Goal: Task Accomplishment & Management: Use online tool/utility

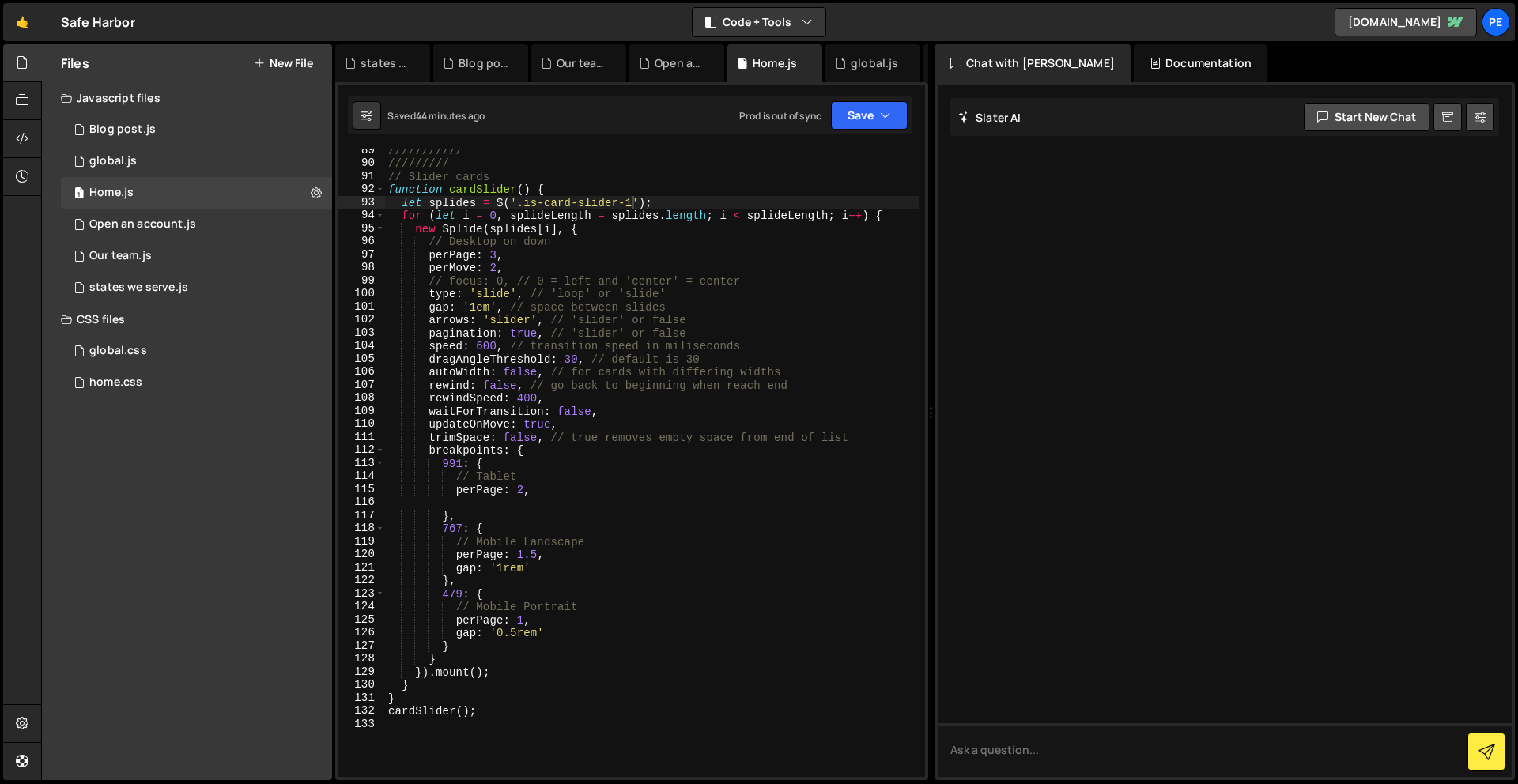
scroll to position [1166, 0]
click at [148, 377] on div "home.css 0" at bounding box center [196, 382] width 271 height 32
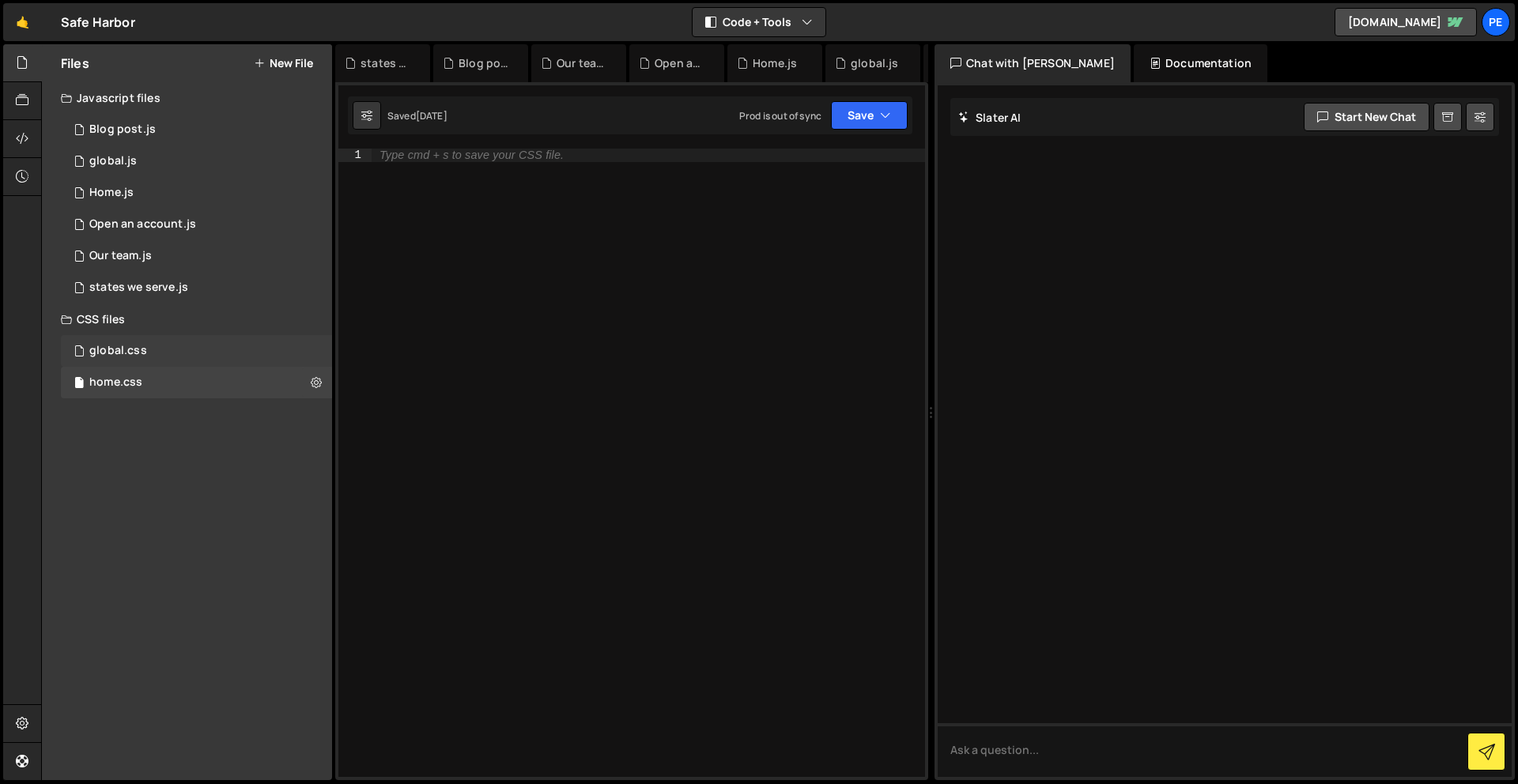
click at [139, 356] on div "global.css" at bounding box center [118, 351] width 58 height 15
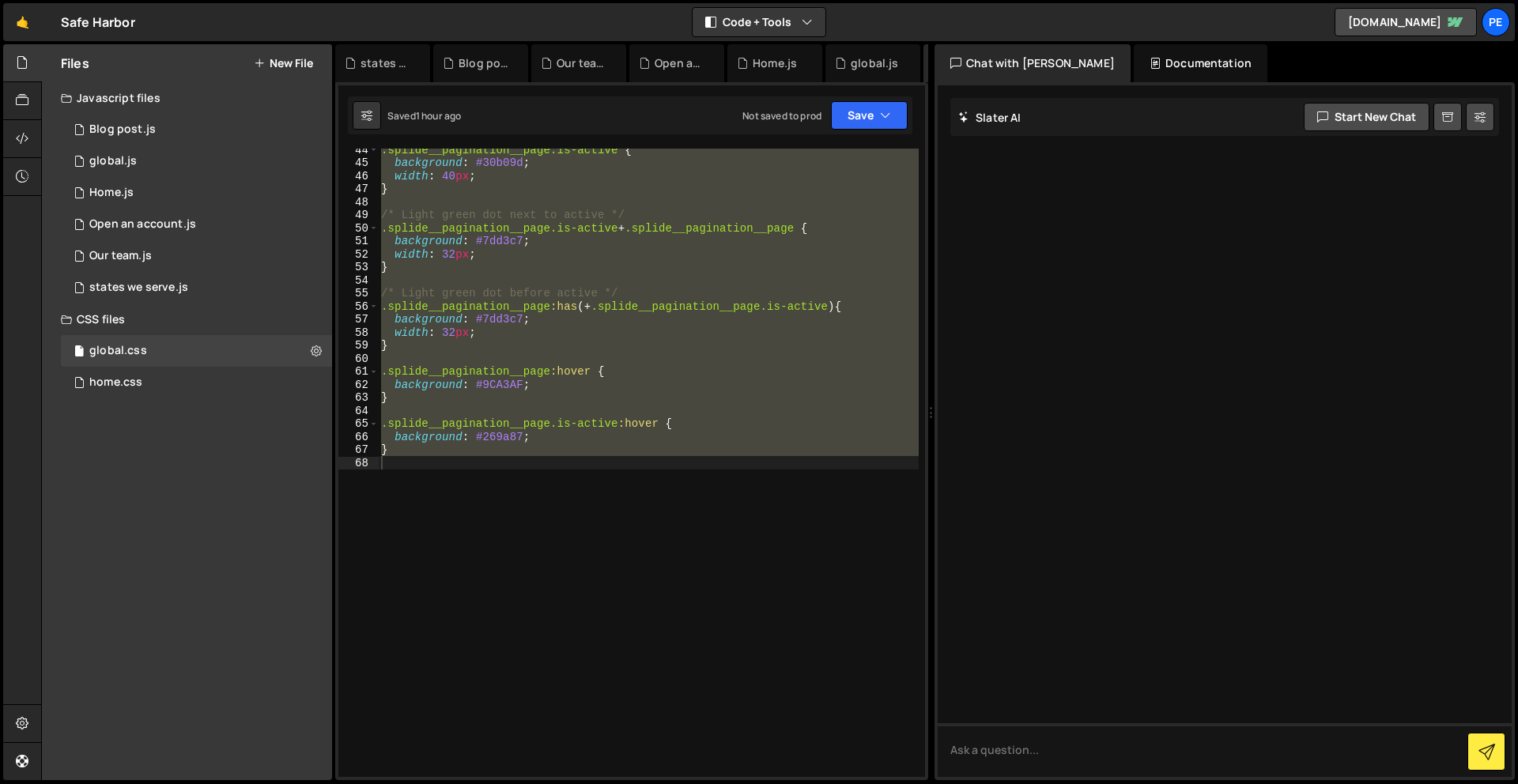
scroll to position [566, 0]
type textarea "}"
click at [576, 524] on div ".splide__pagination__page.is-active { background : #30b09d ; width : 40 px ; } …" at bounding box center [648, 463] width 541 height 629
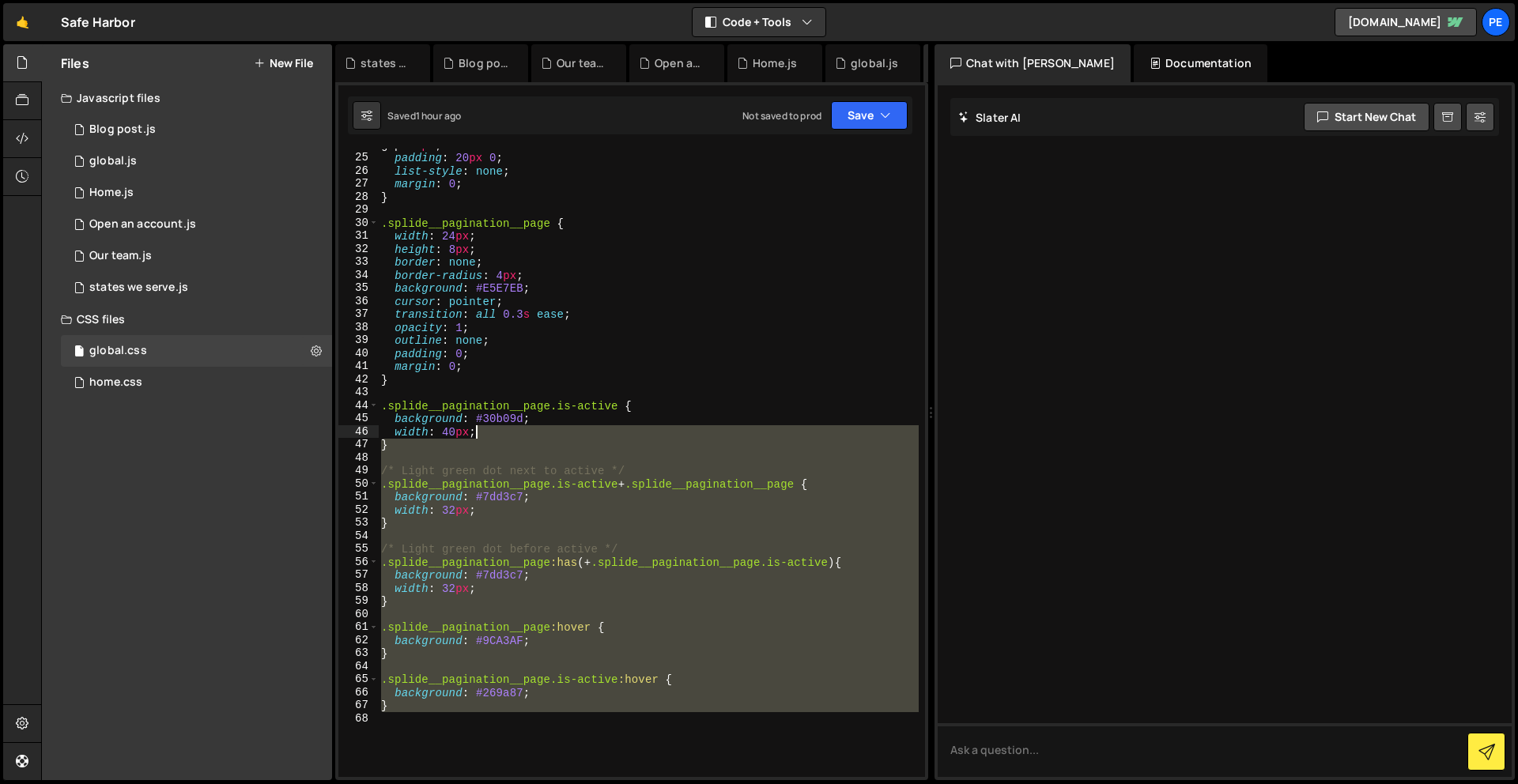
scroll to position [51, 0]
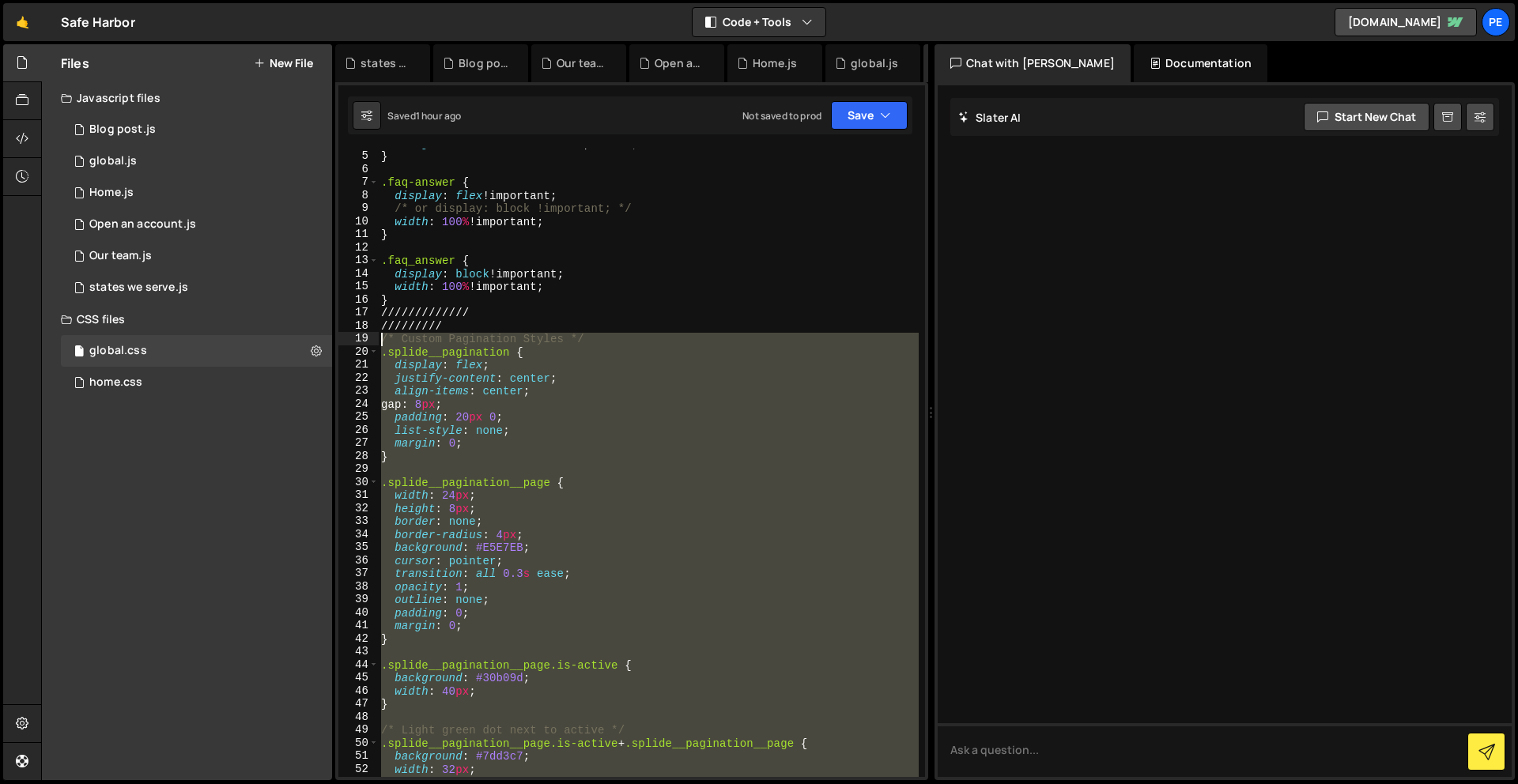
drag, startPoint x: 574, startPoint y: 524, endPoint x: 377, endPoint y: 338, distance: 270.9
click at [377, 338] on div "4 5 6 7 8 9 10 11 12 13 14 15 16 17 18 19 20 21 22 23 24 25 26 27 28 29 30 31 3…" at bounding box center [632, 463] width 587 height 629
type textarea "/* Custom Pagination Styles */ .splide__pagination {"
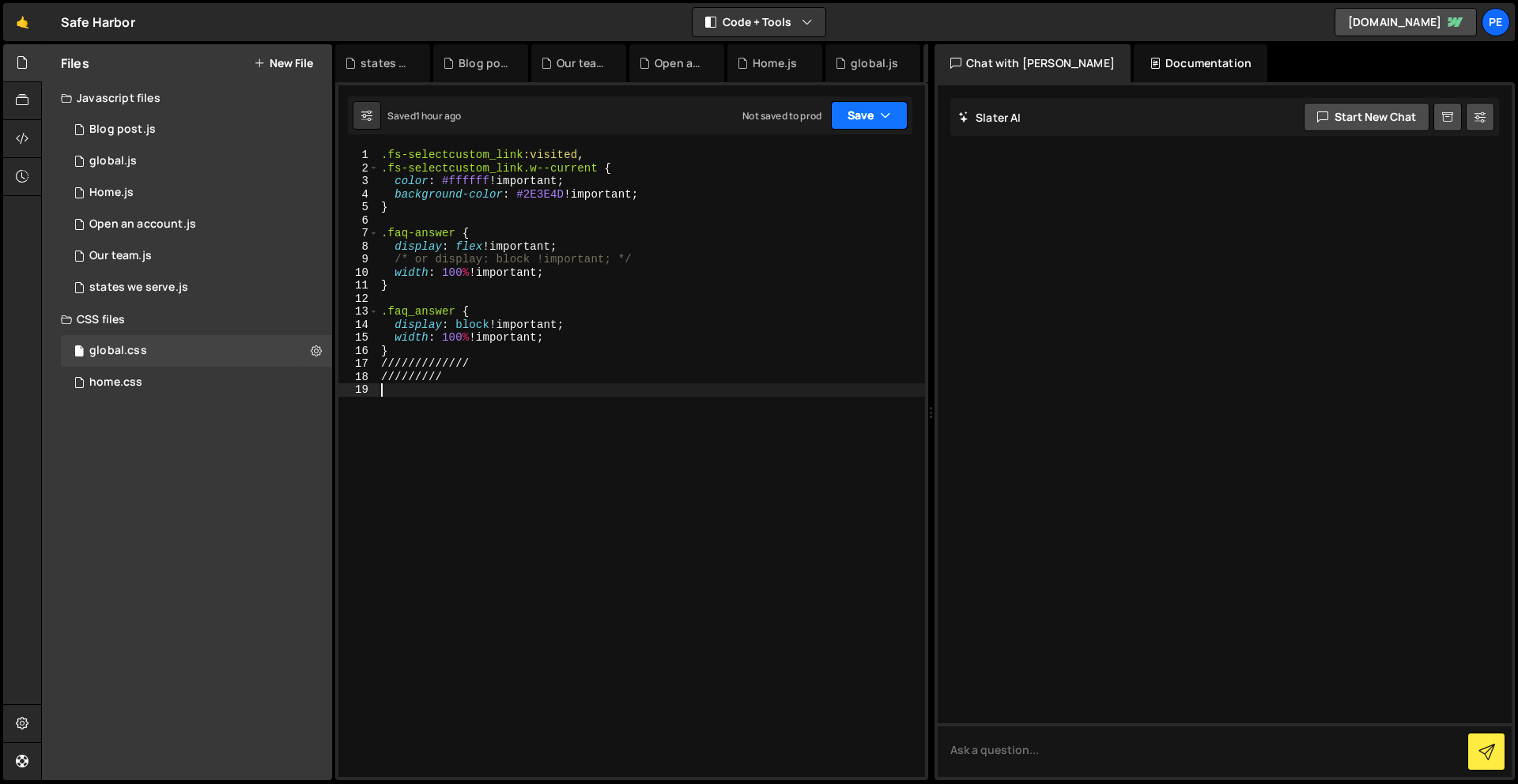
click at [869, 111] on button "Save" at bounding box center [869, 114] width 76 height 28
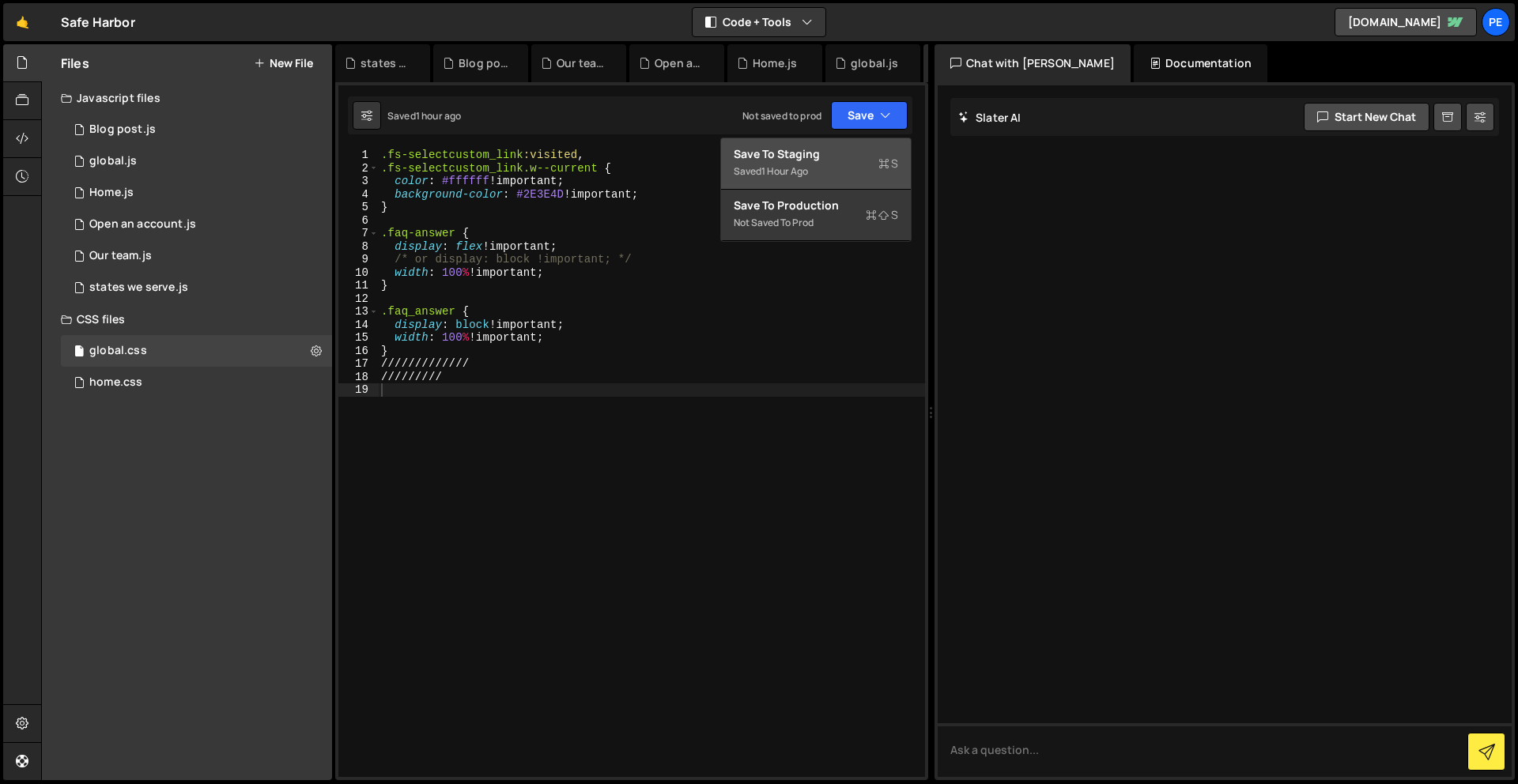
click at [861, 157] on div "Save to Staging S" at bounding box center [815, 154] width 165 height 15
type textarea "/////////"
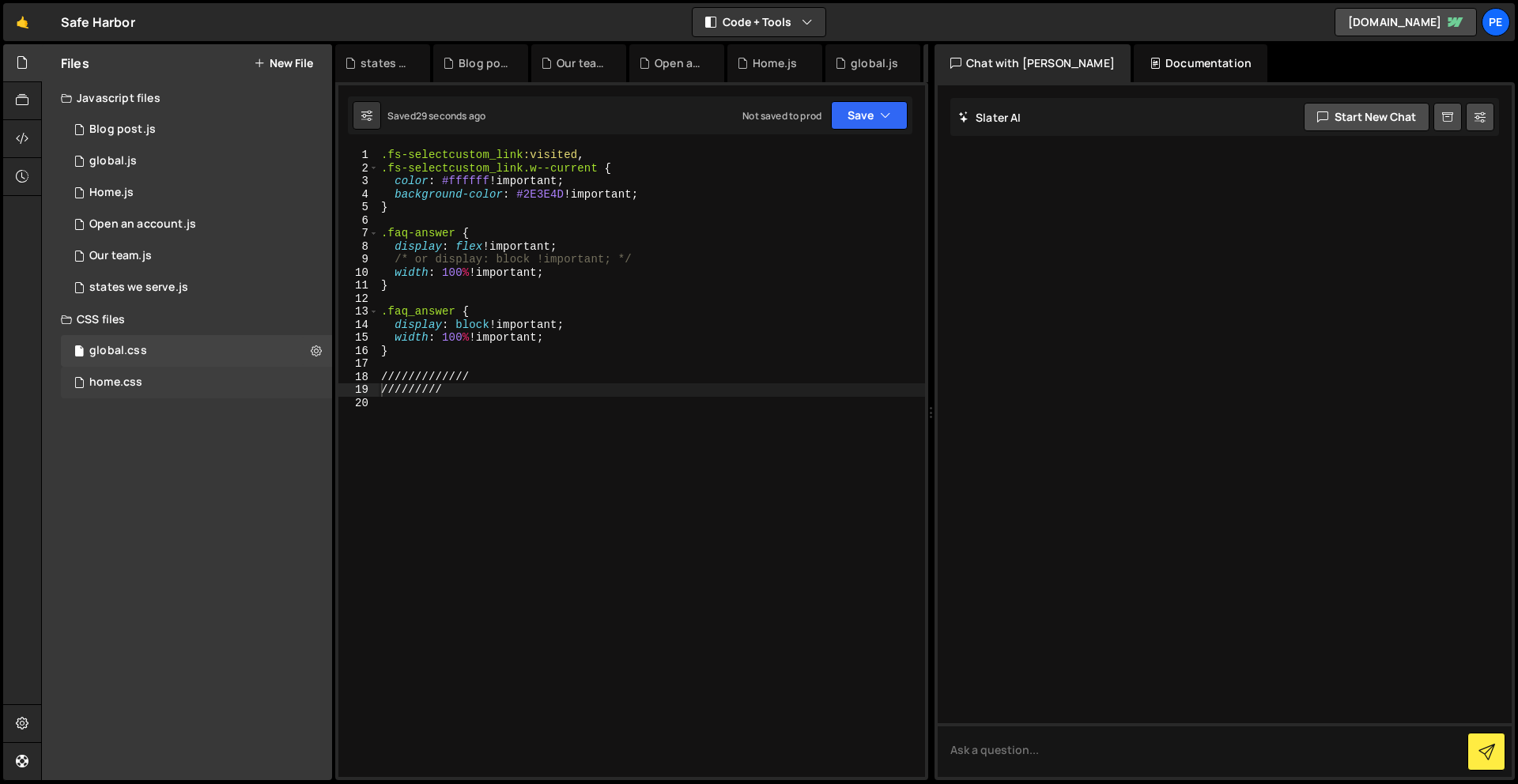
click at [178, 376] on div "home.css 0" at bounding box center [196, 382] width 271 height 32
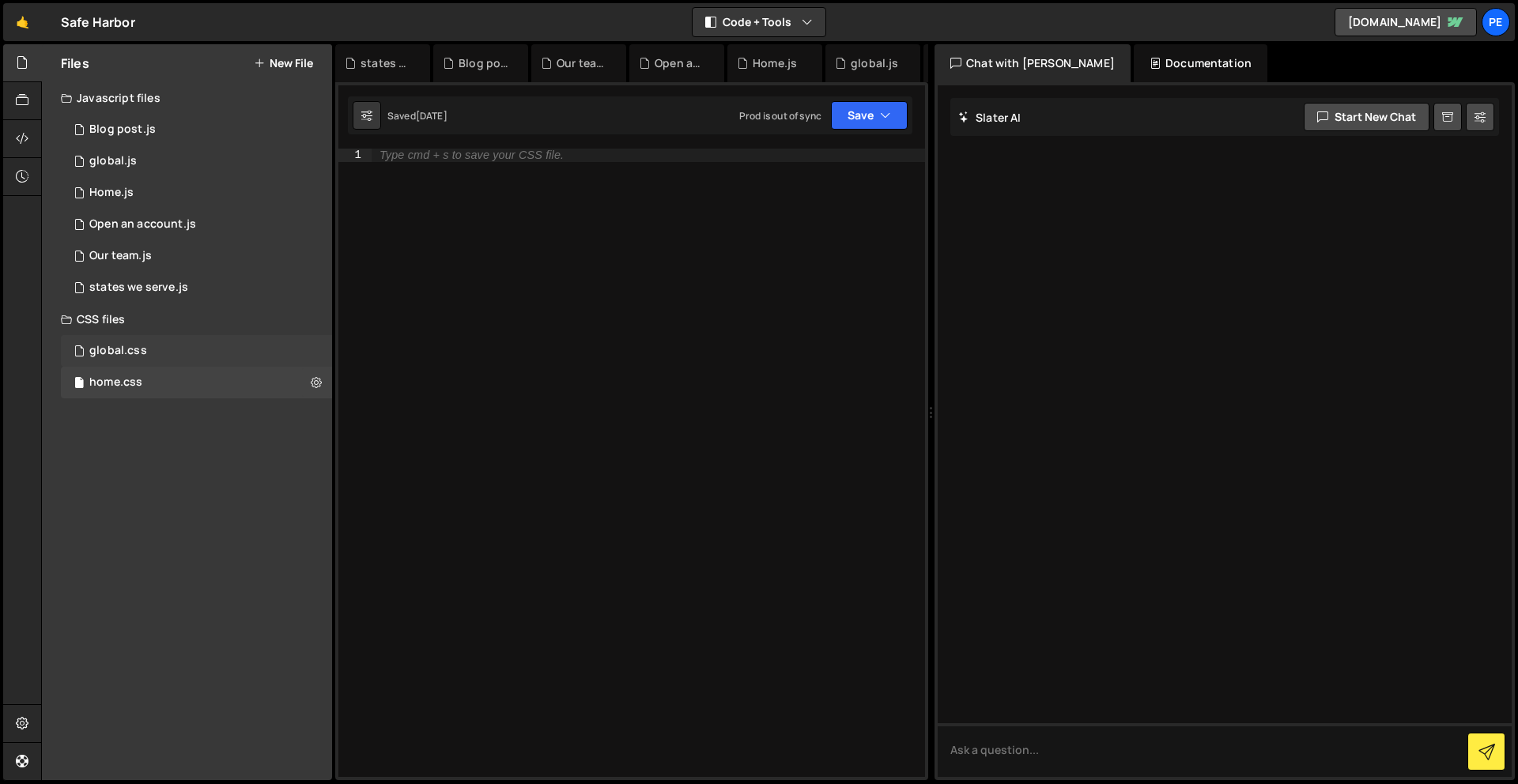
click at [174, 356] on div "global.css 0" at bounding box center [196, 351] width 271 height 32
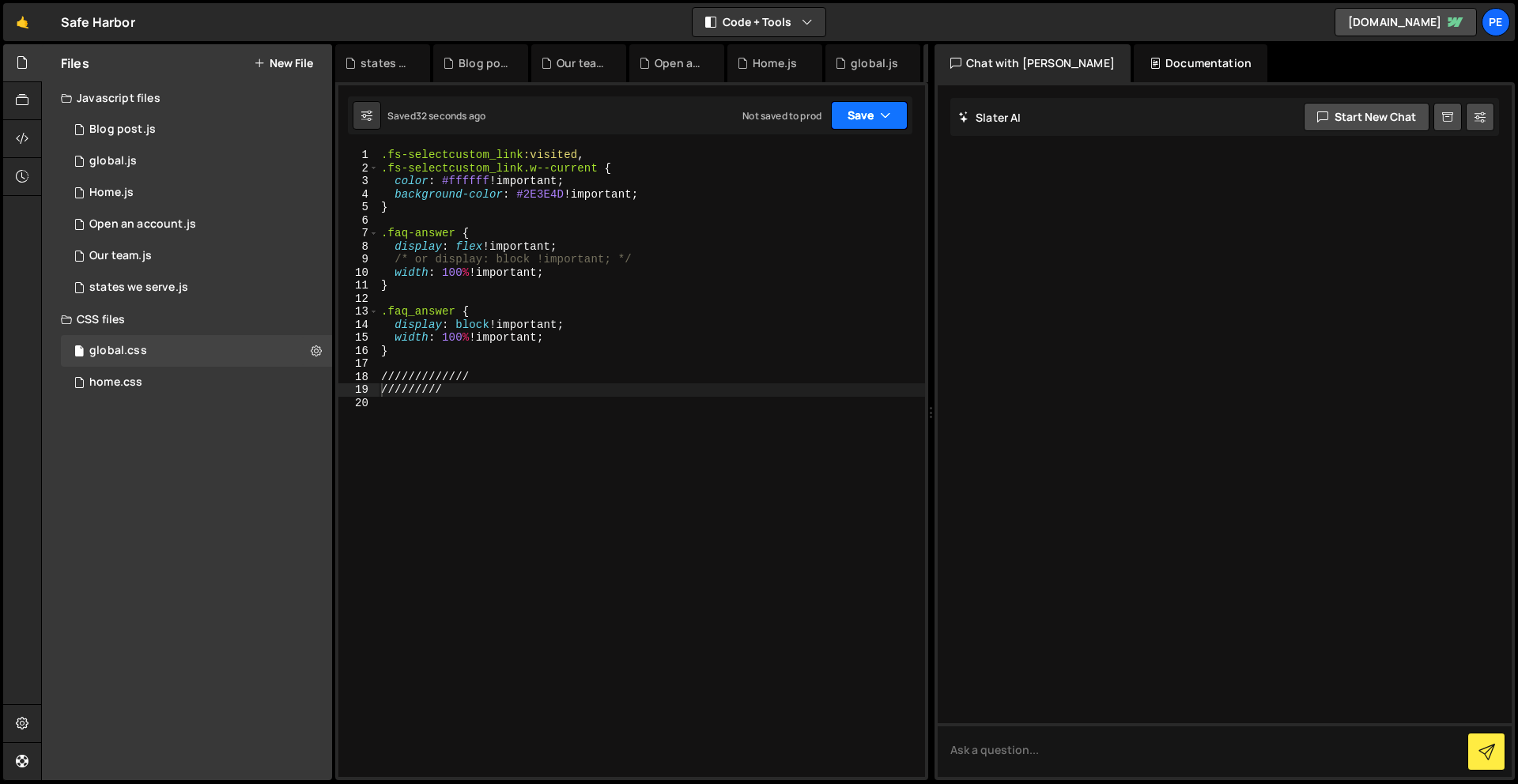
click at [878, 119] on button "Save" at bounding box center [869, 114] width 76 height 28
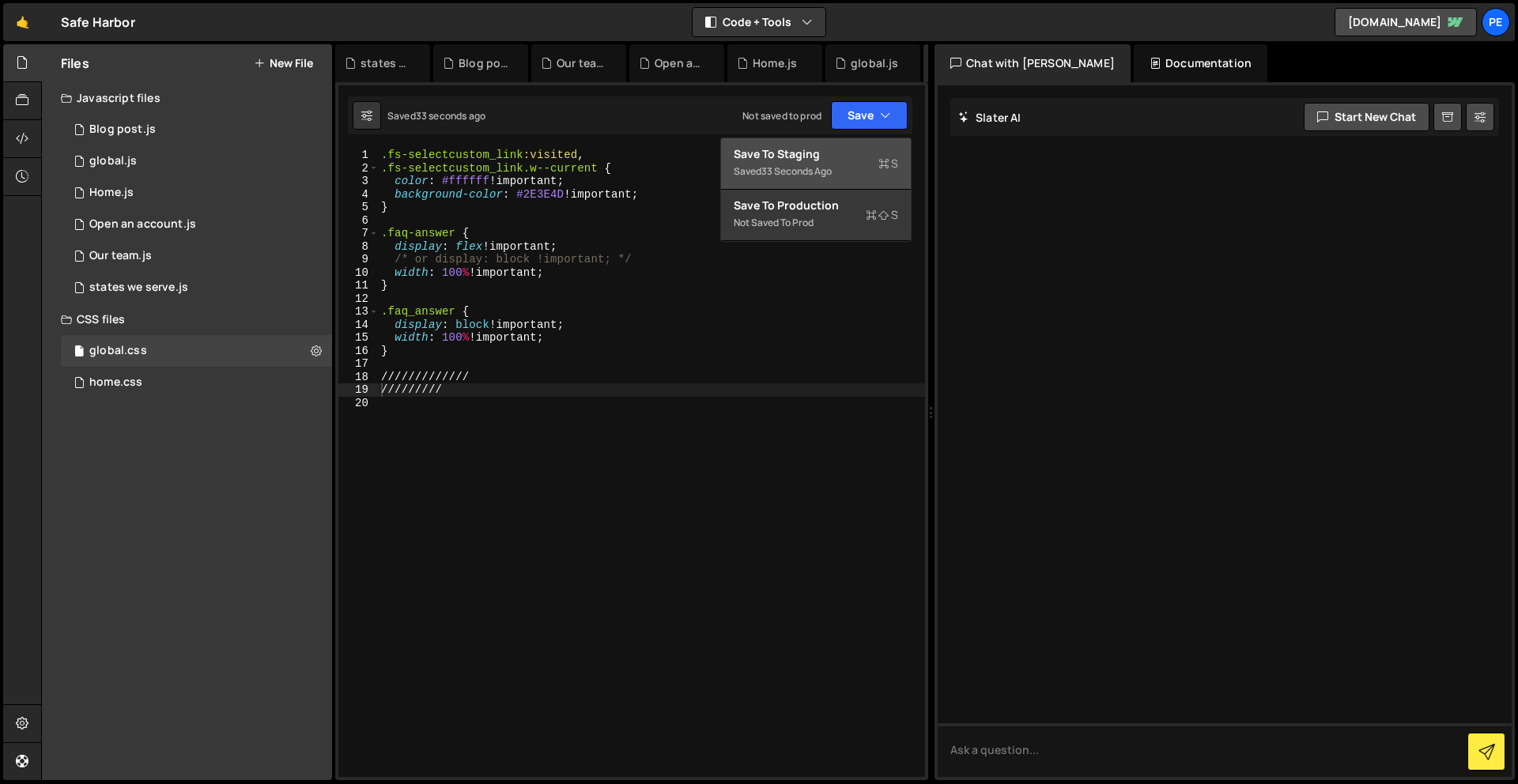
click at [844, 171] on div "Saved 33 seconds ago" at bounding box center [815, 171] width 165 height 19
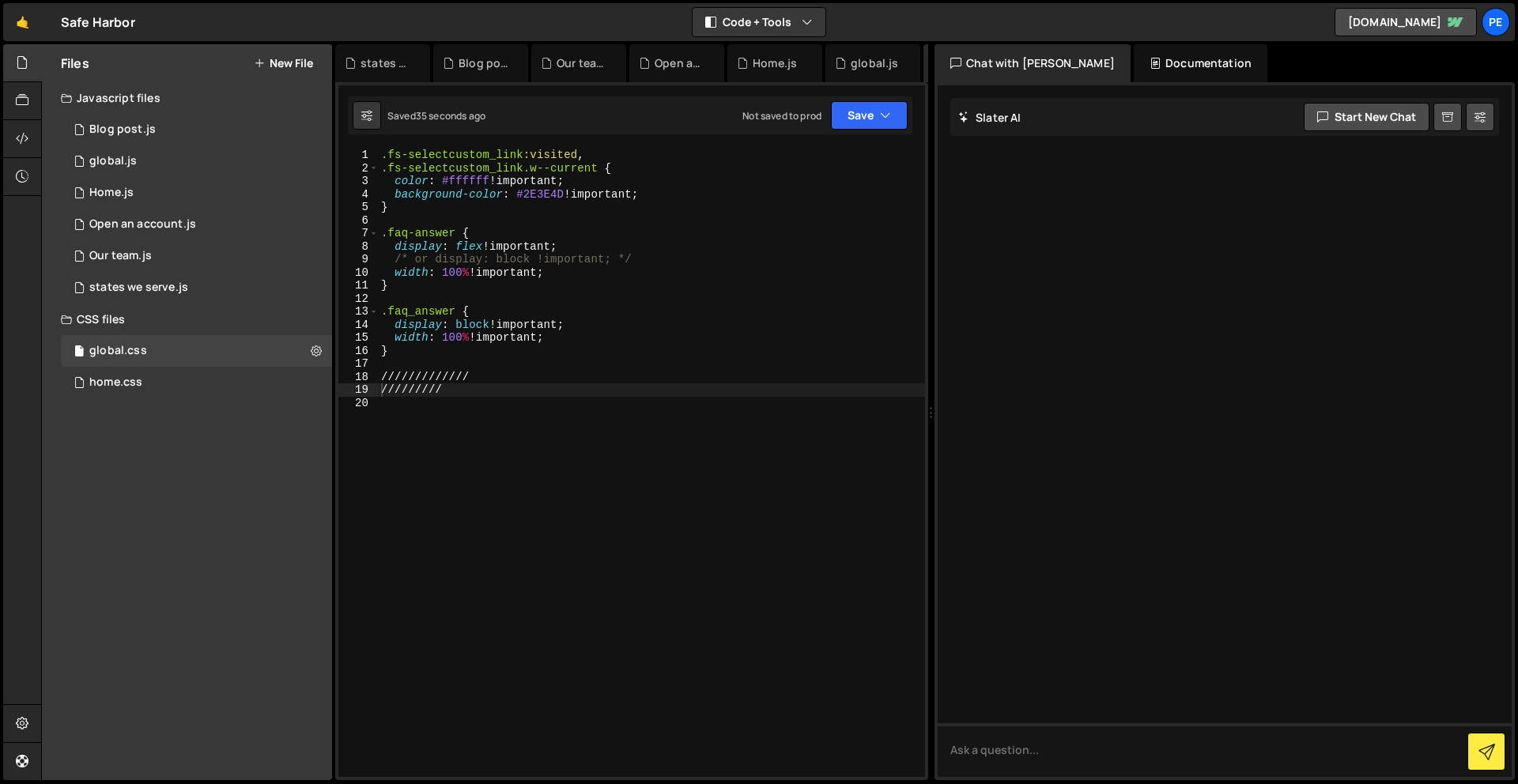
click at [536, 442] on div ".fs-selectcustom_link :visited , .fs-selectcustom_link.w--current { color : #ff…" at bounding box center [652, 476] width 547 height 654
click at [137, 378] on div "home.css" at bounding box center [115, 382] width 53 height 15
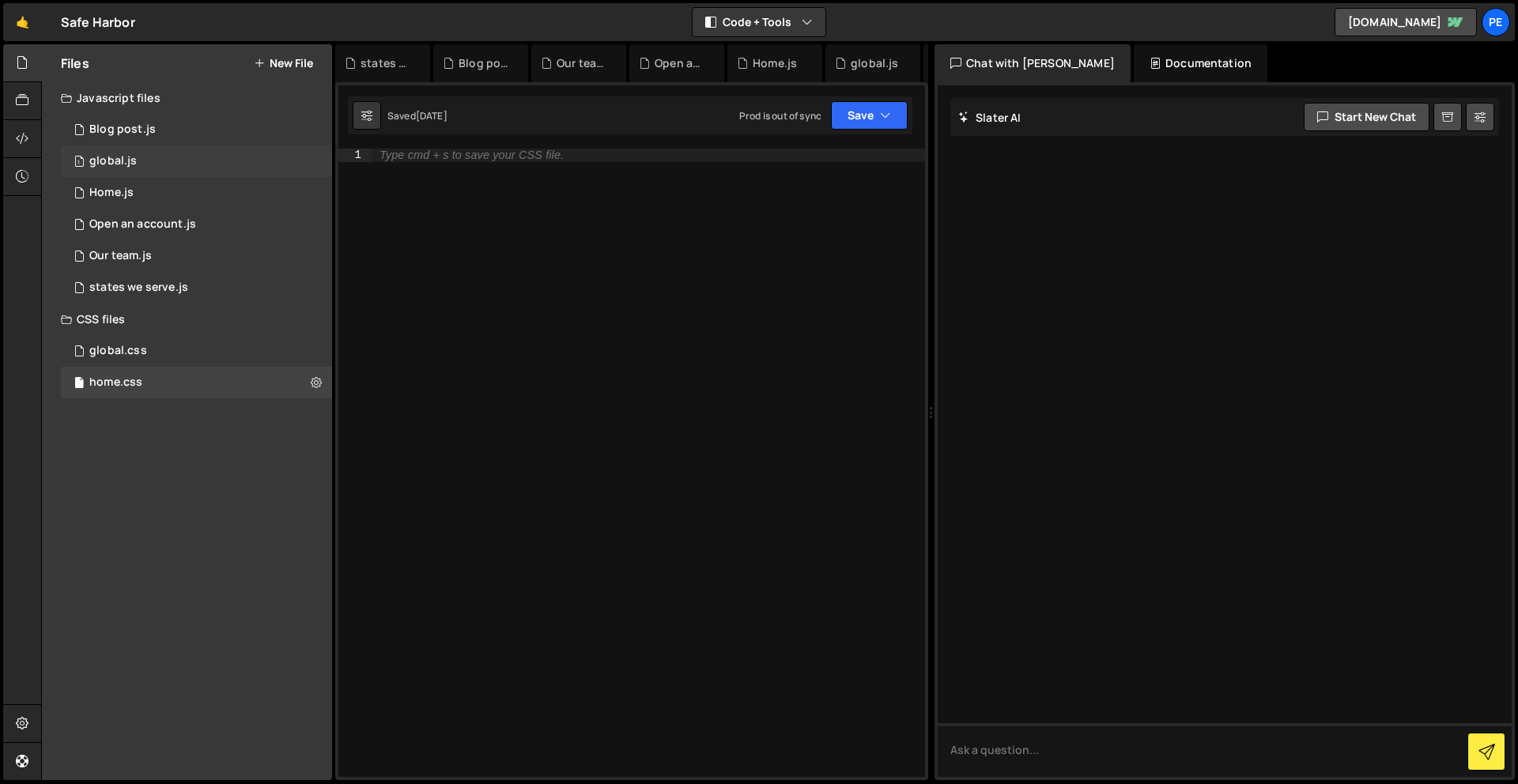
click at [157, 161] on div "1 global.js 0" at bounding box center [196, 161] width 271 height 32
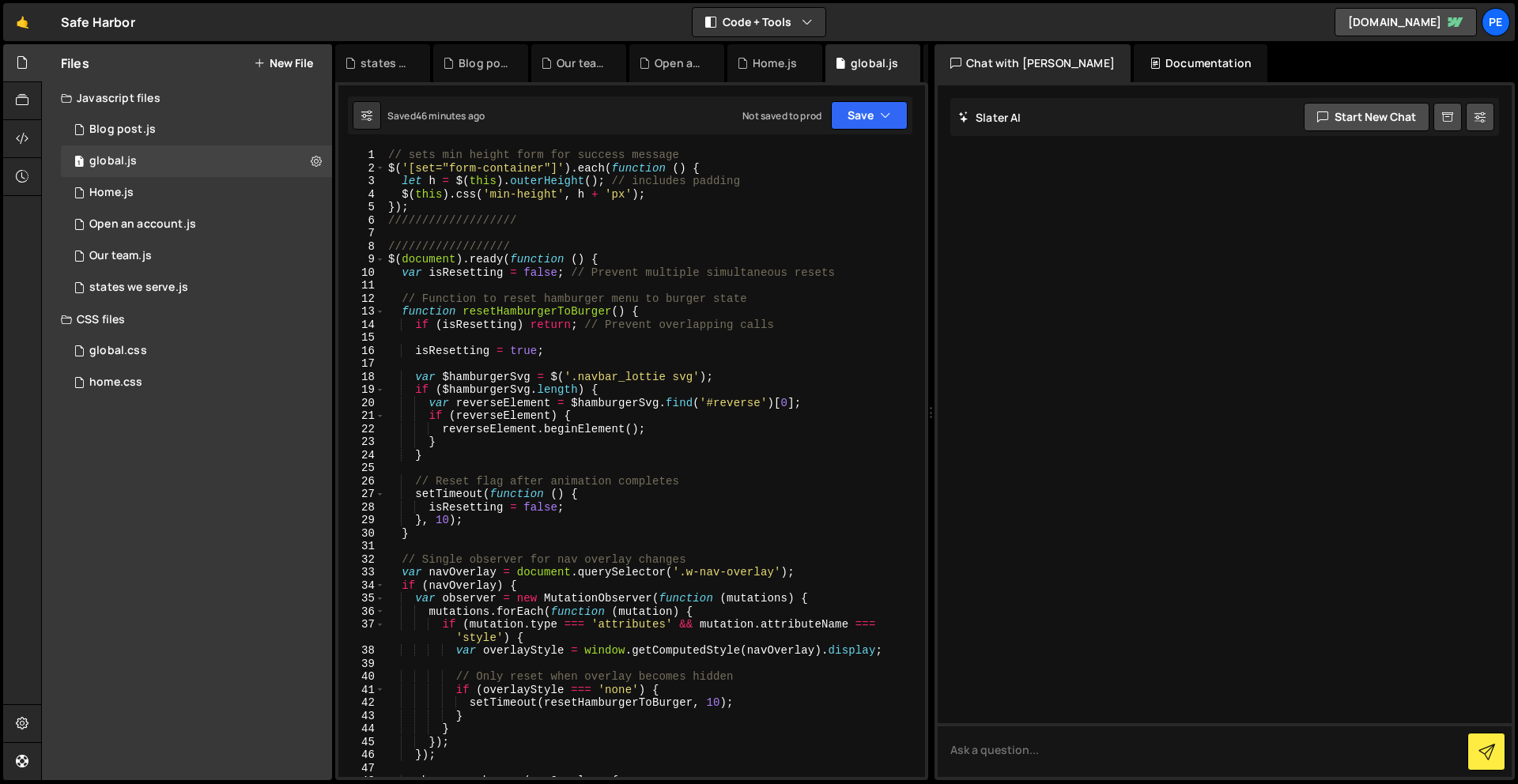
scroll to position [0, 0]
click at [183, 194] on div "1 Home.js 0" at bounding box center [196, 193] width 271 height 32
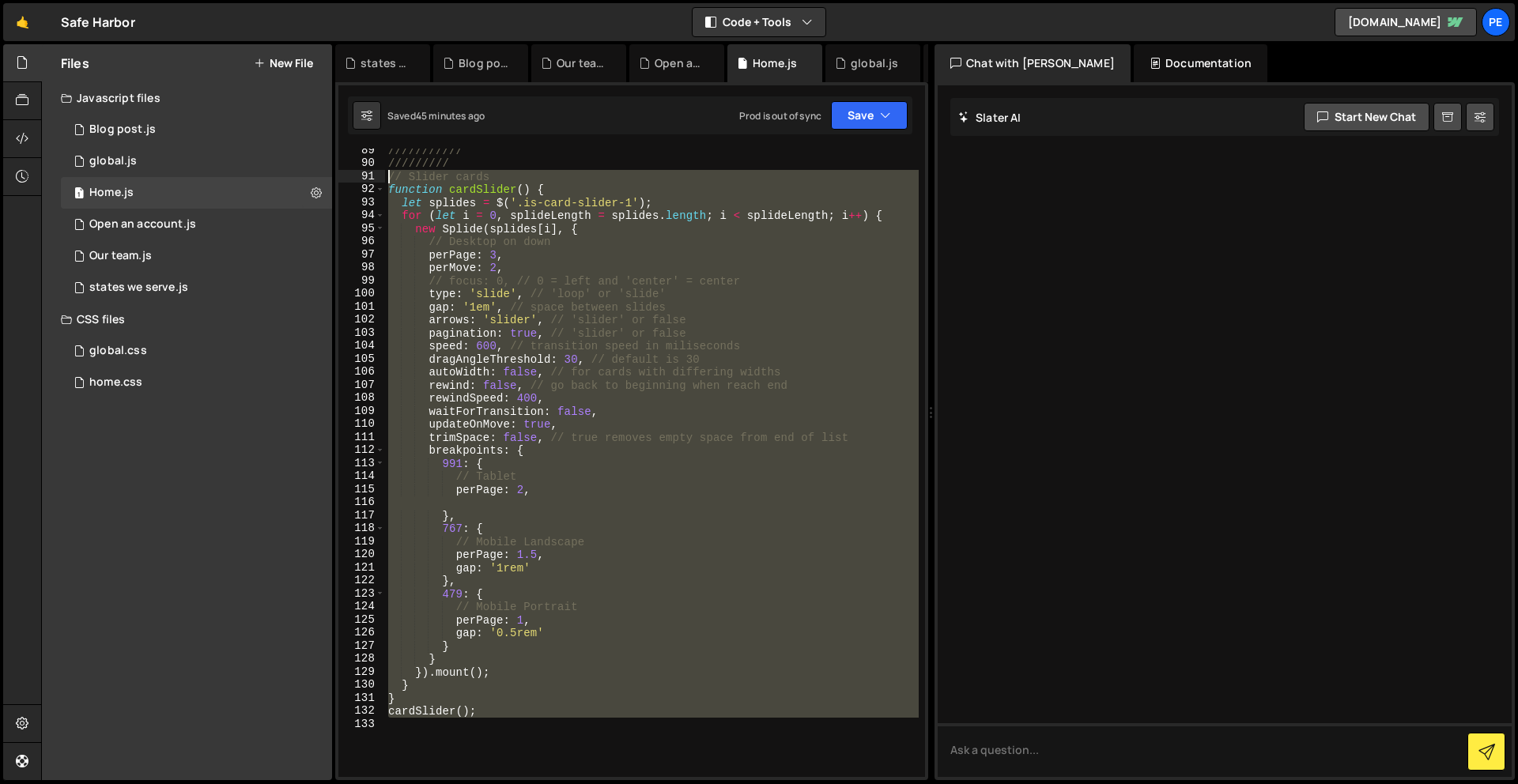
drag, startPoint x: 496, startPoint y: 720, endPoint x: 379, endPoint y: 180, distance: 552.5
click at [379, 180] on div "89 90 91 92 93 94 95 96 97 98 99 100 101 102 103 104 105 106 107 108 109 110 11…" at bounding box center [632, 463] width 587 height 629
type textarea "// Slider cards function cardSlider() {"
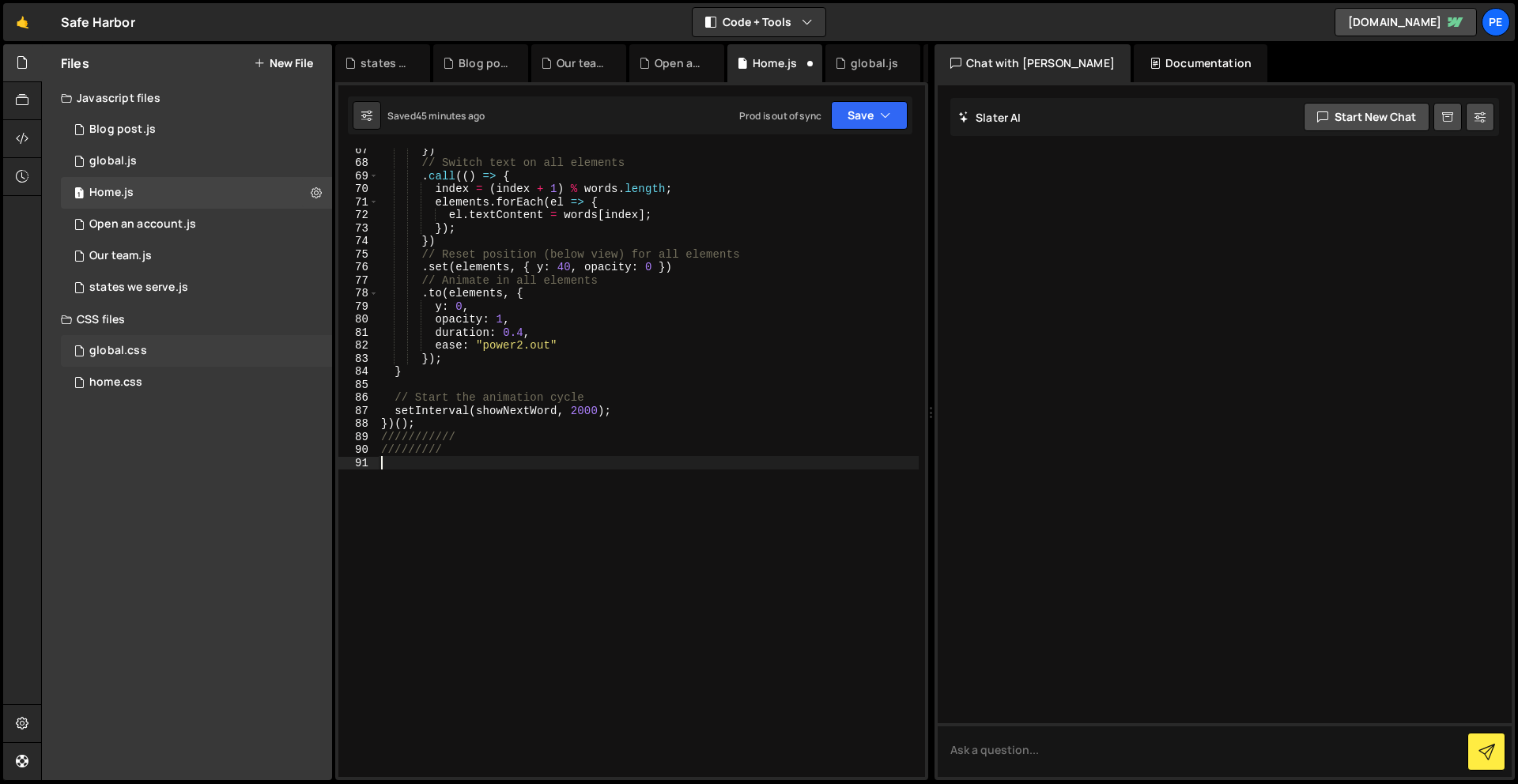
click at [187, 352] on div "global.css 0" at bounding box center [196, 351] width 271 height 32
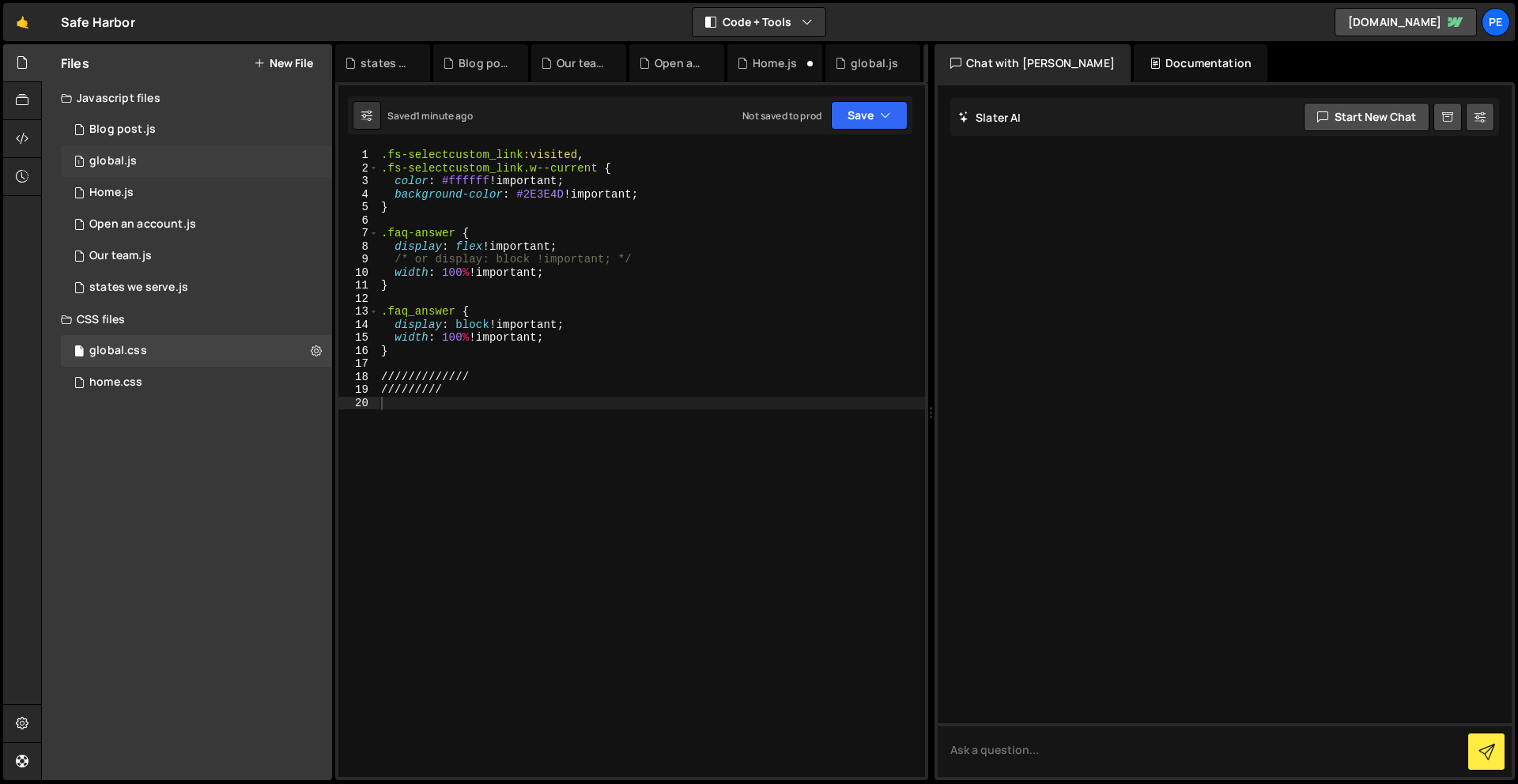
click at [139, 157] on div "1 global.js 0" at bounding box center [196, 161] width 271 height 32
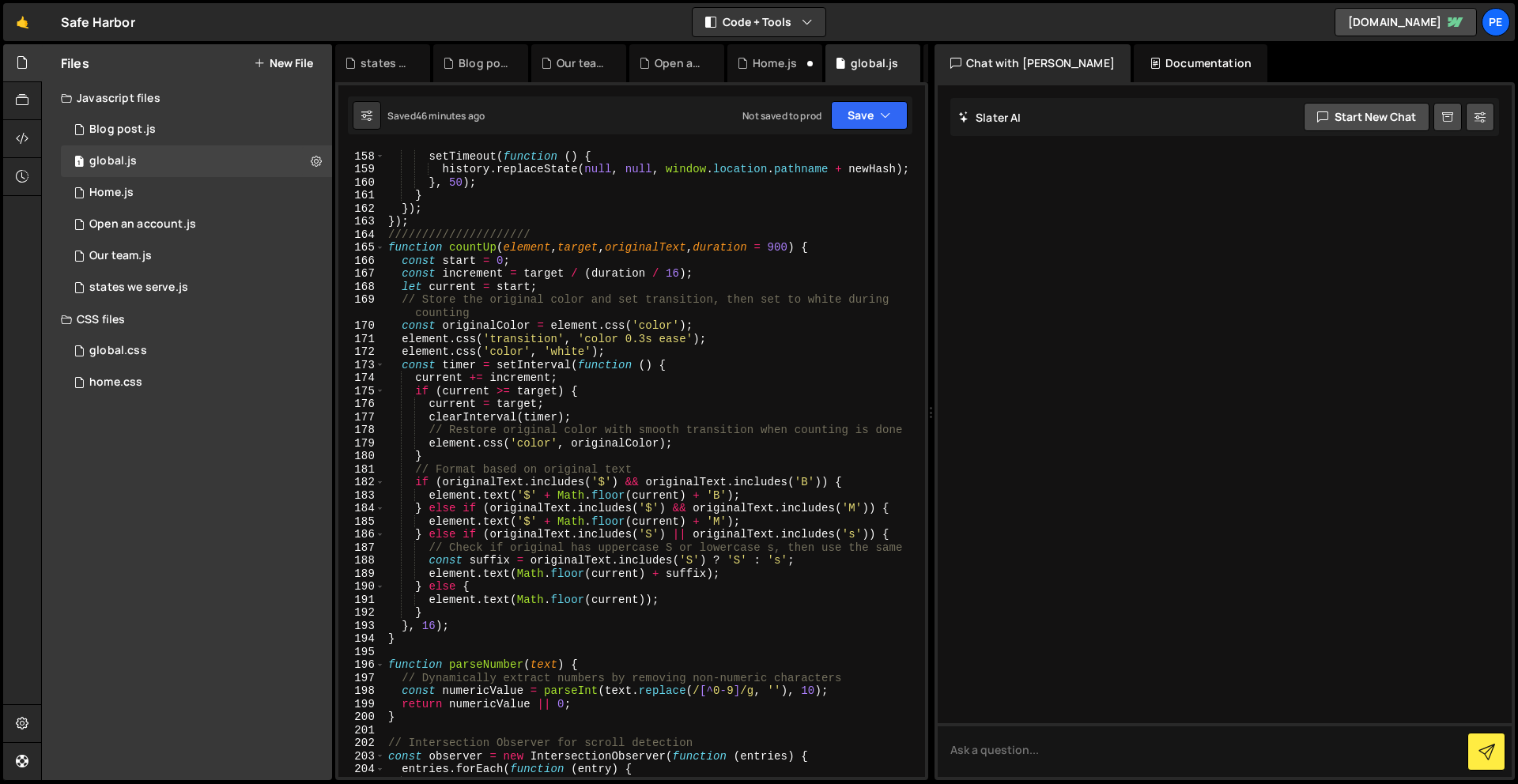
scroll to position [2692, 0]
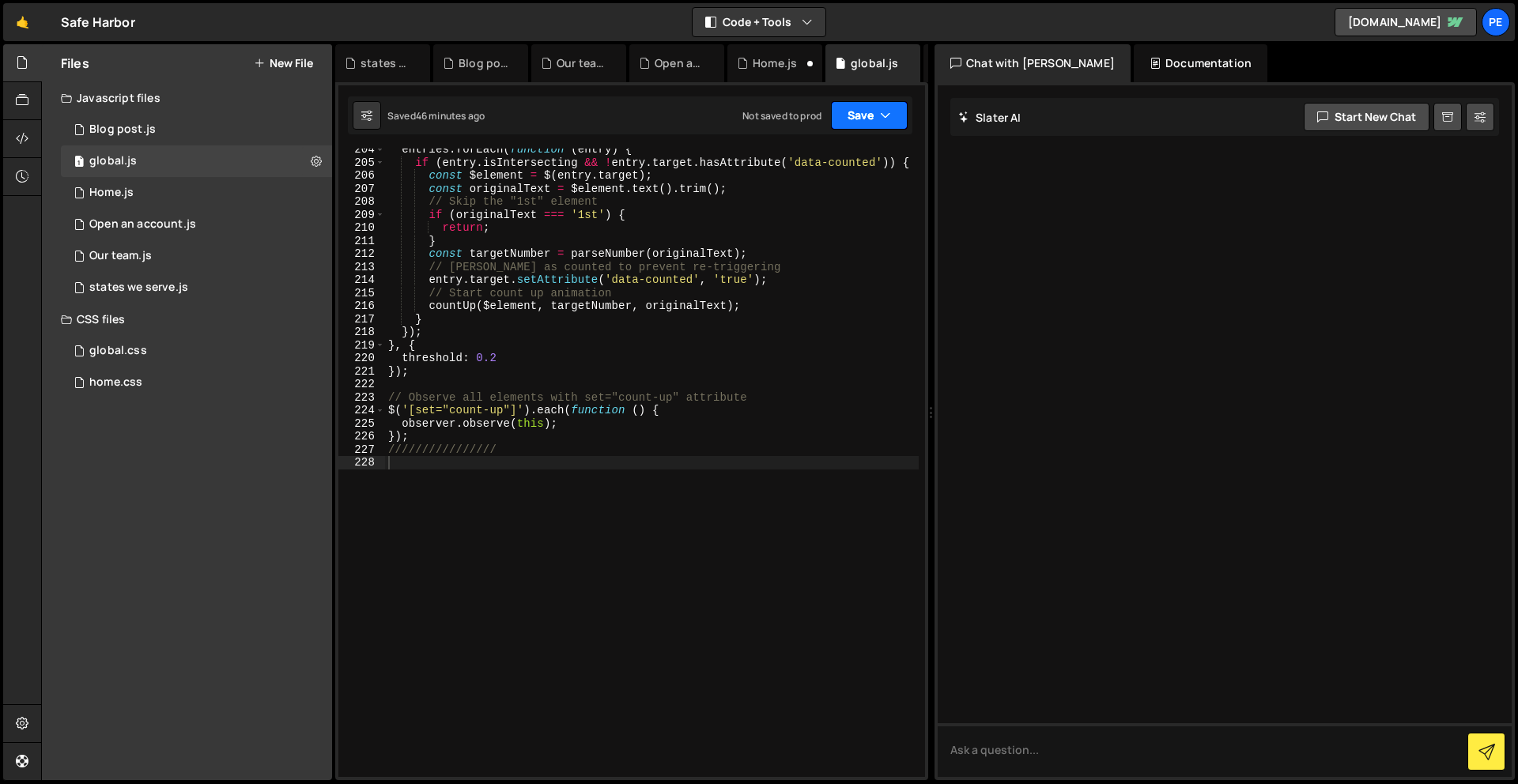
click at [874, 114] on button "Save" at bounding box center [869, 114] width 76 height 28
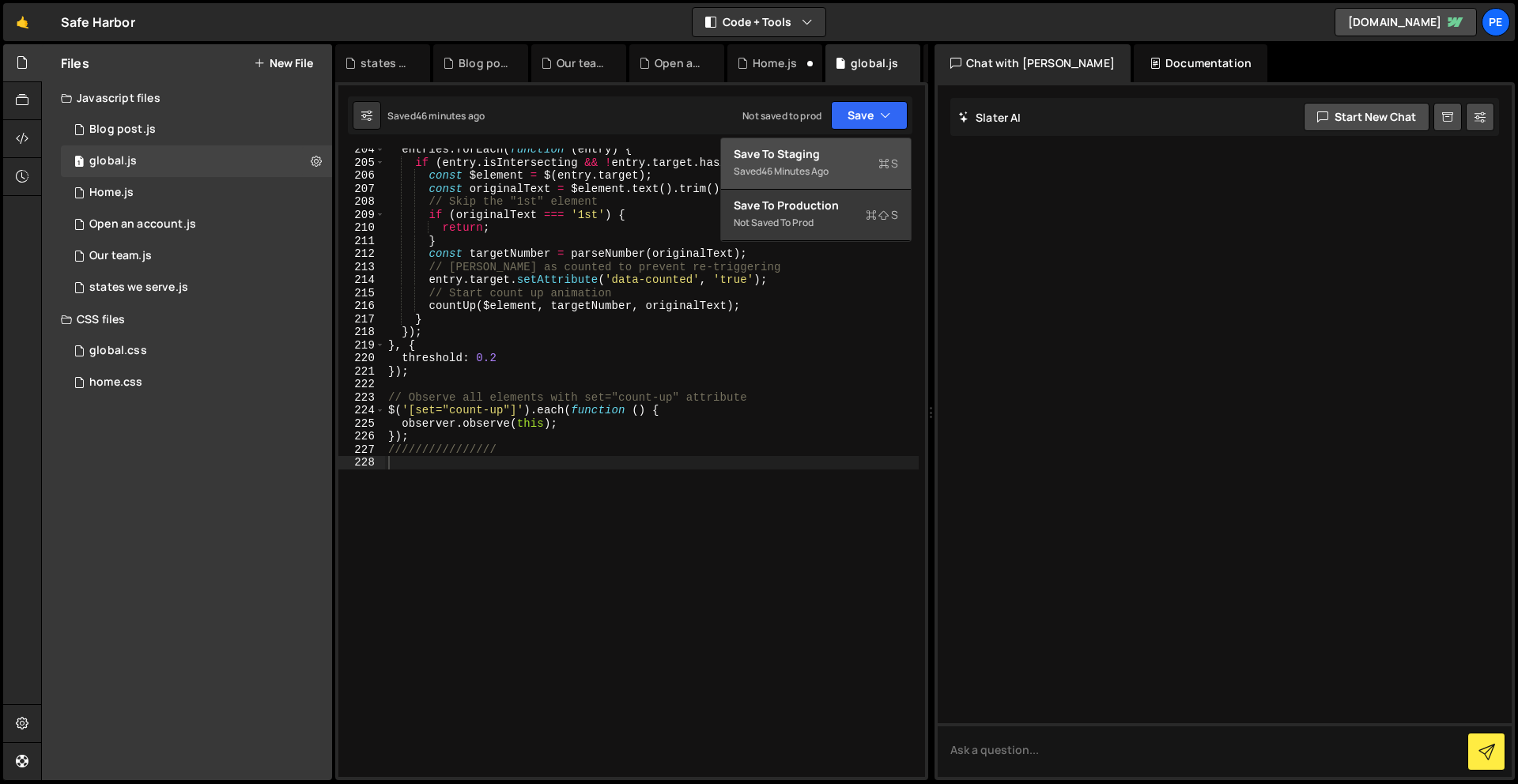
click at [862, 152] on div "Save to Staging S" at bounding box center [815, 154] width 165 height 15
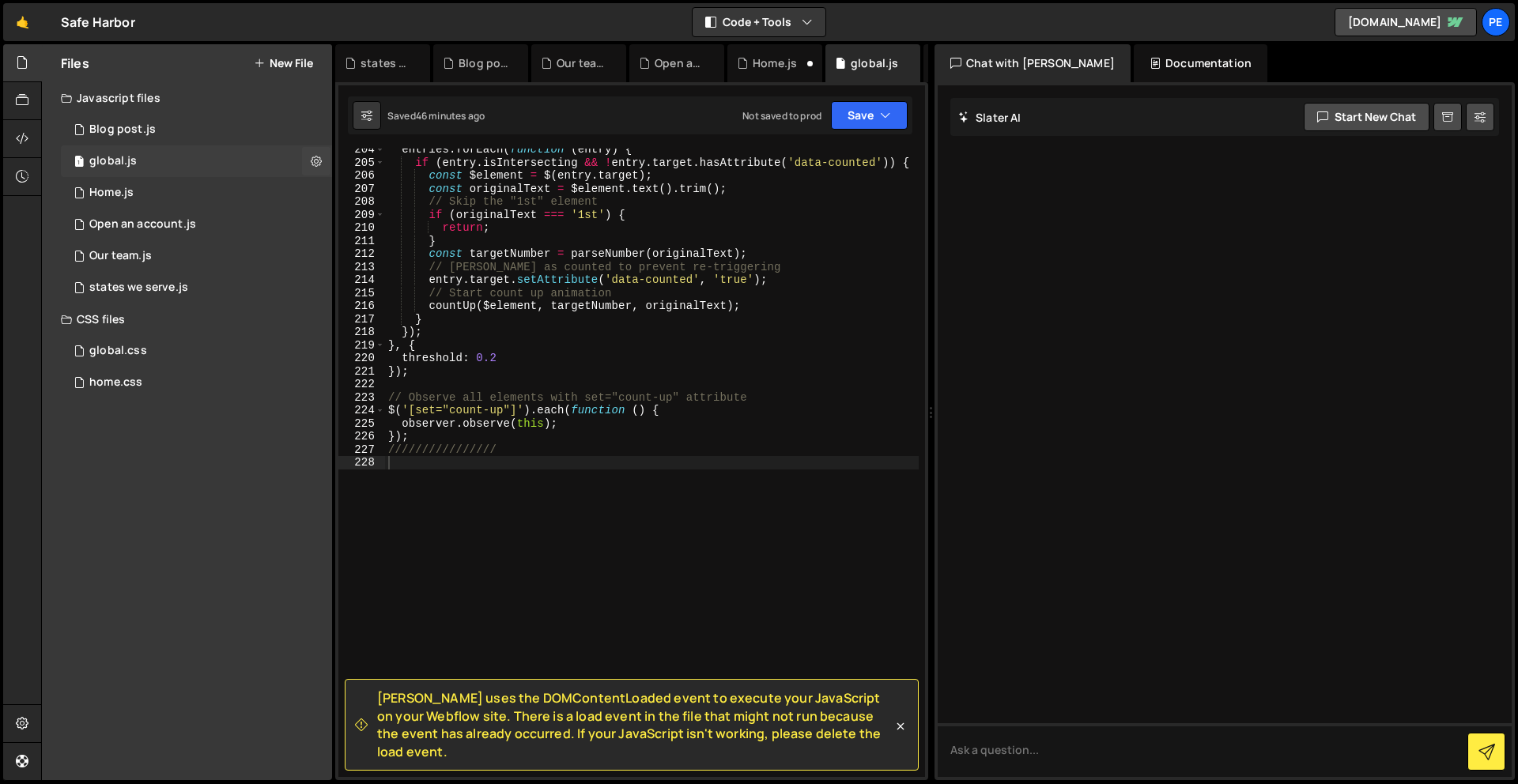
click at [155, 159] on div "1 global.js 0" at bounding box center [196, 161] width 271 height 32
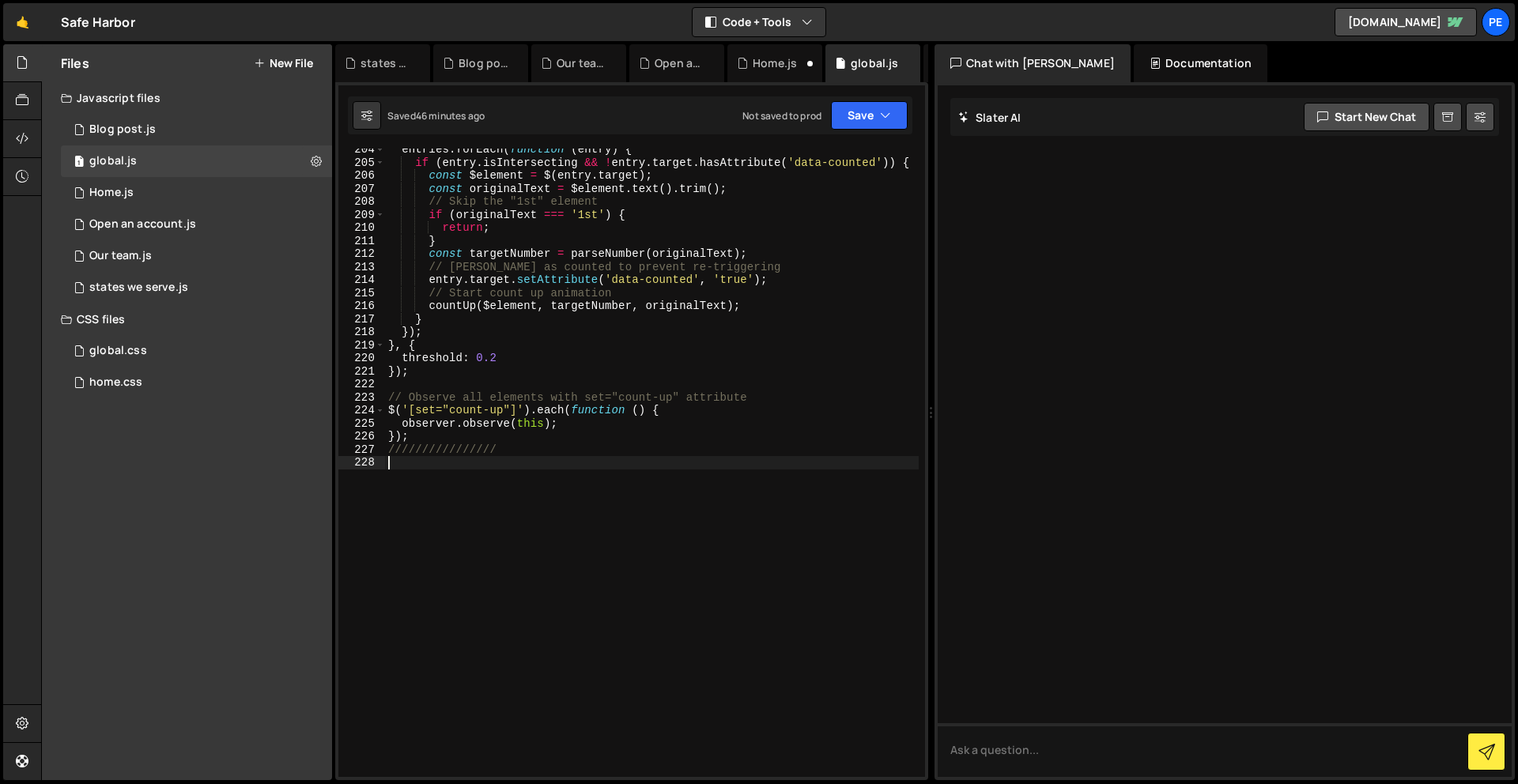
click at [488, 482] on div "entries . forEach ( function ( entry ) { if ( entry . isIntersecting && ! entry…" at bounding box center [652, 470] width 534 height 654
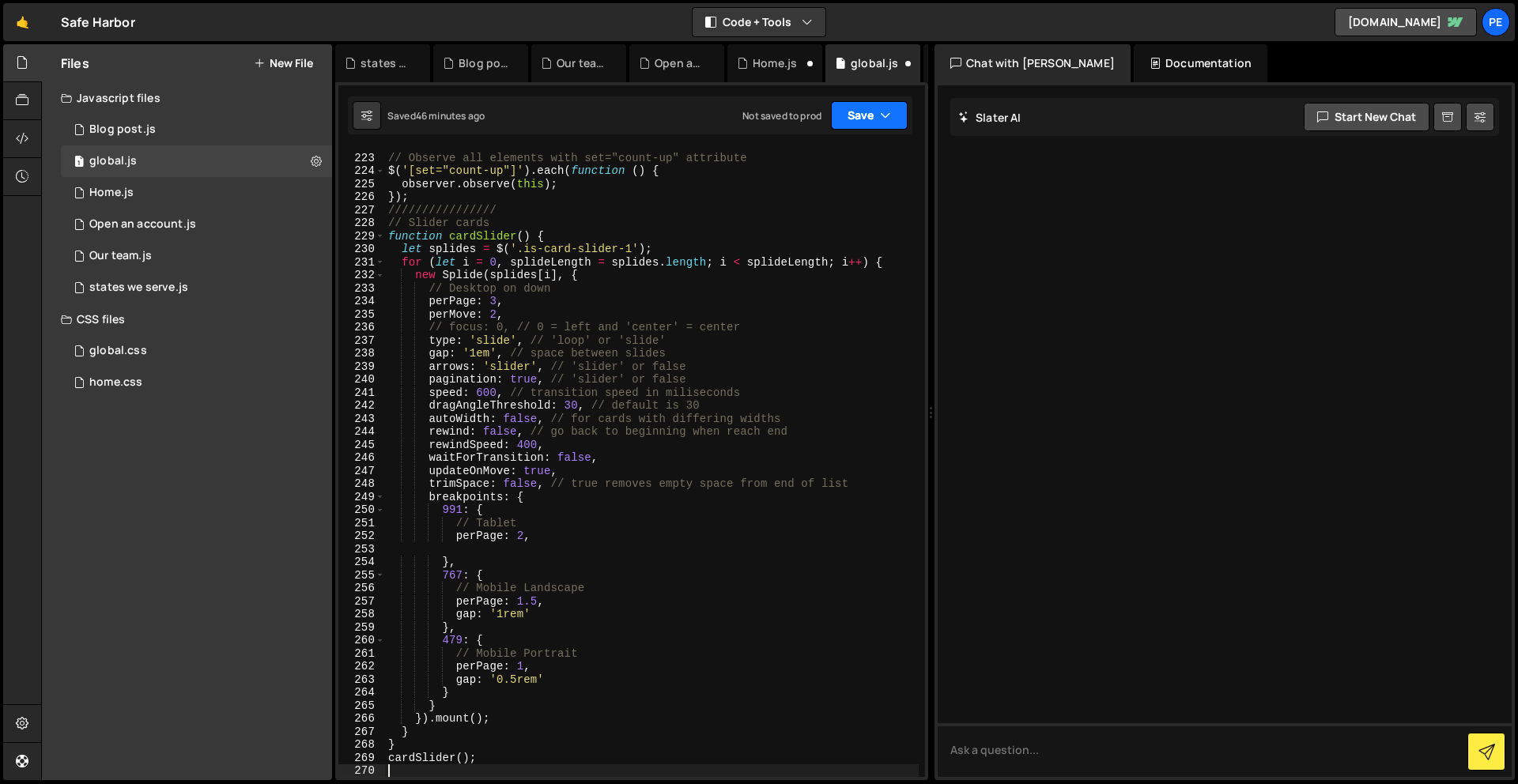
click at [862, 114] on button "Save" at bounding box center [869, 114] width 76 height 28
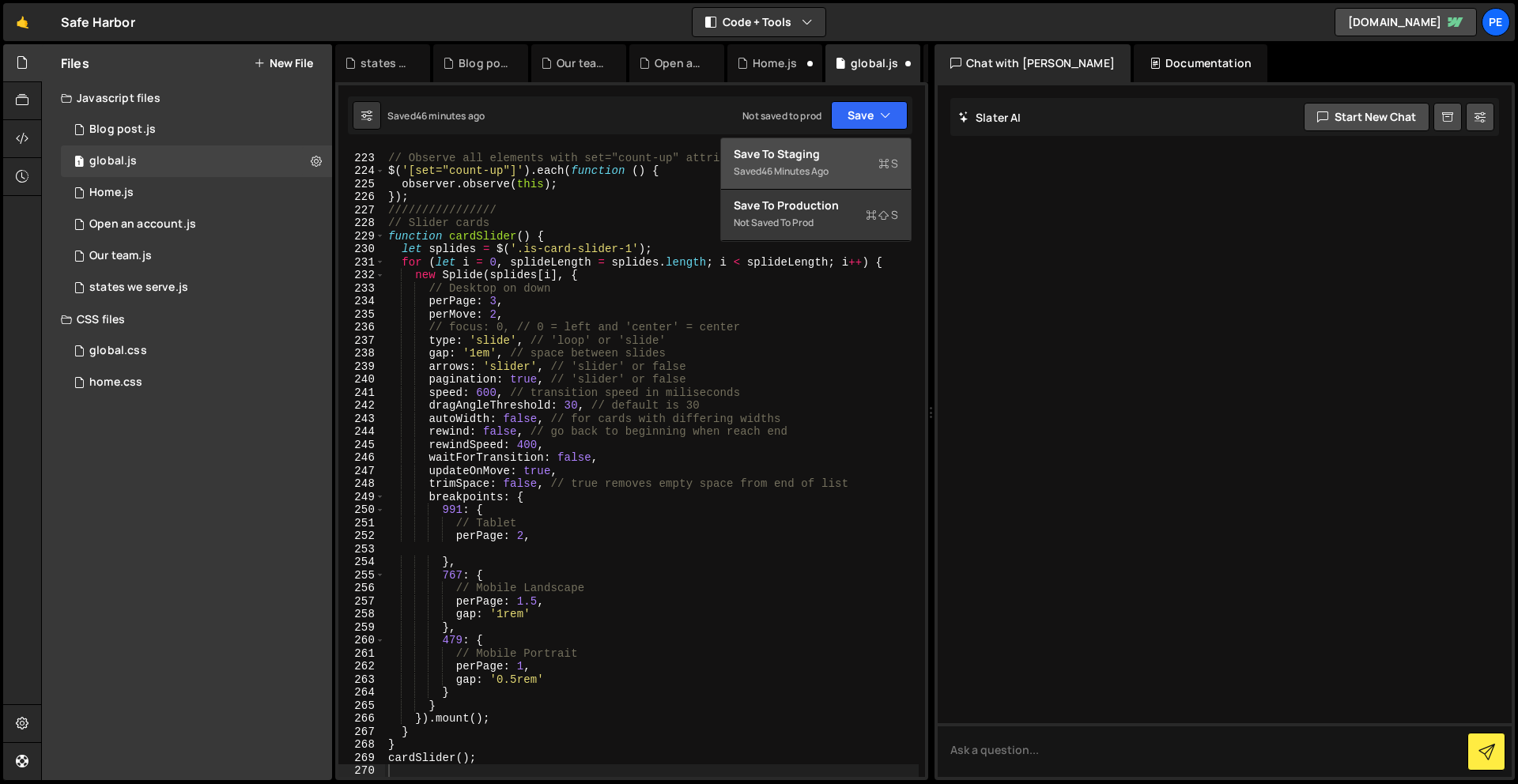
click at [855, 174] on div "Saved 46 minutes ago" at bounding box center [815, 171] width 165 height 19
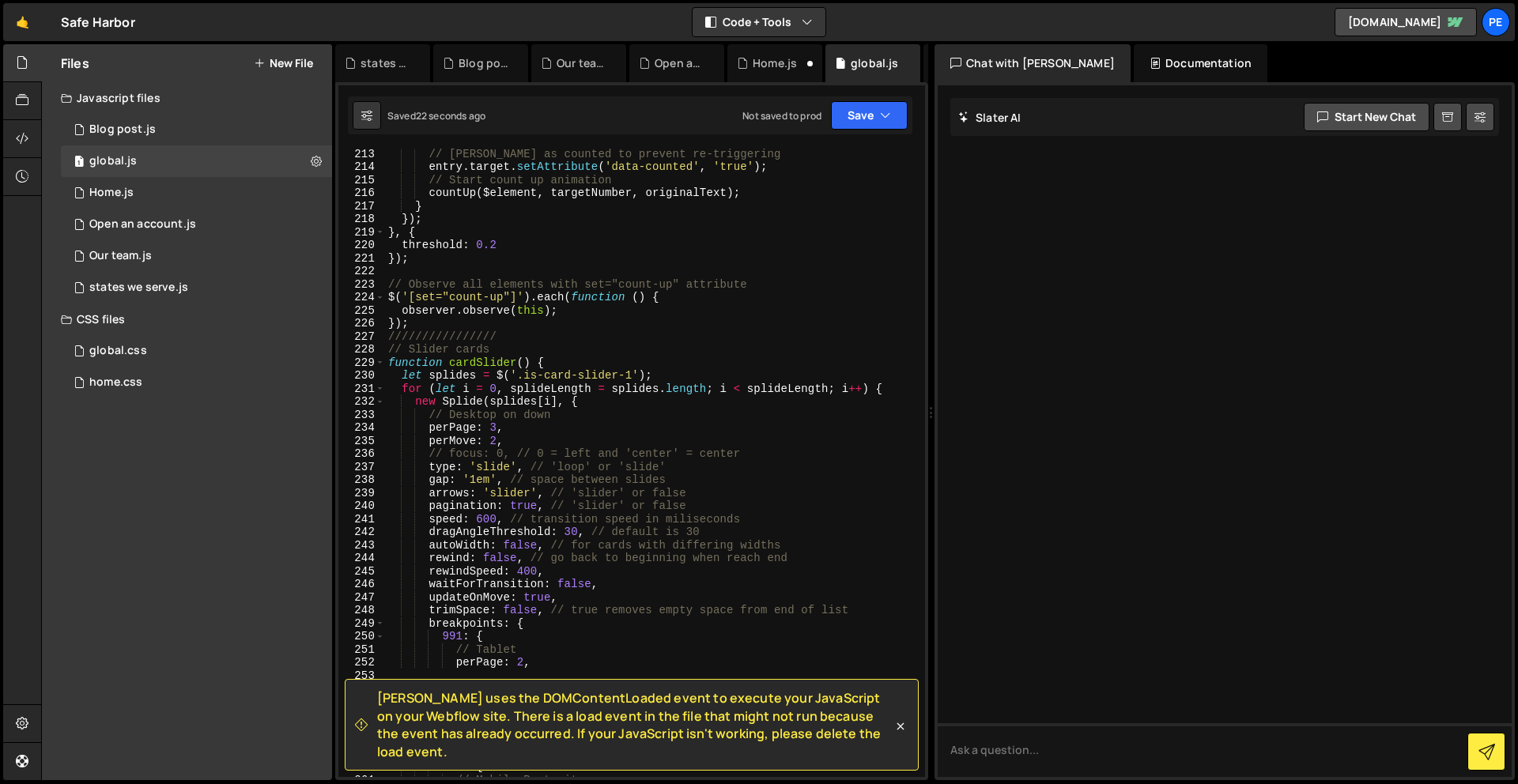
scroll to position [2756, 0]
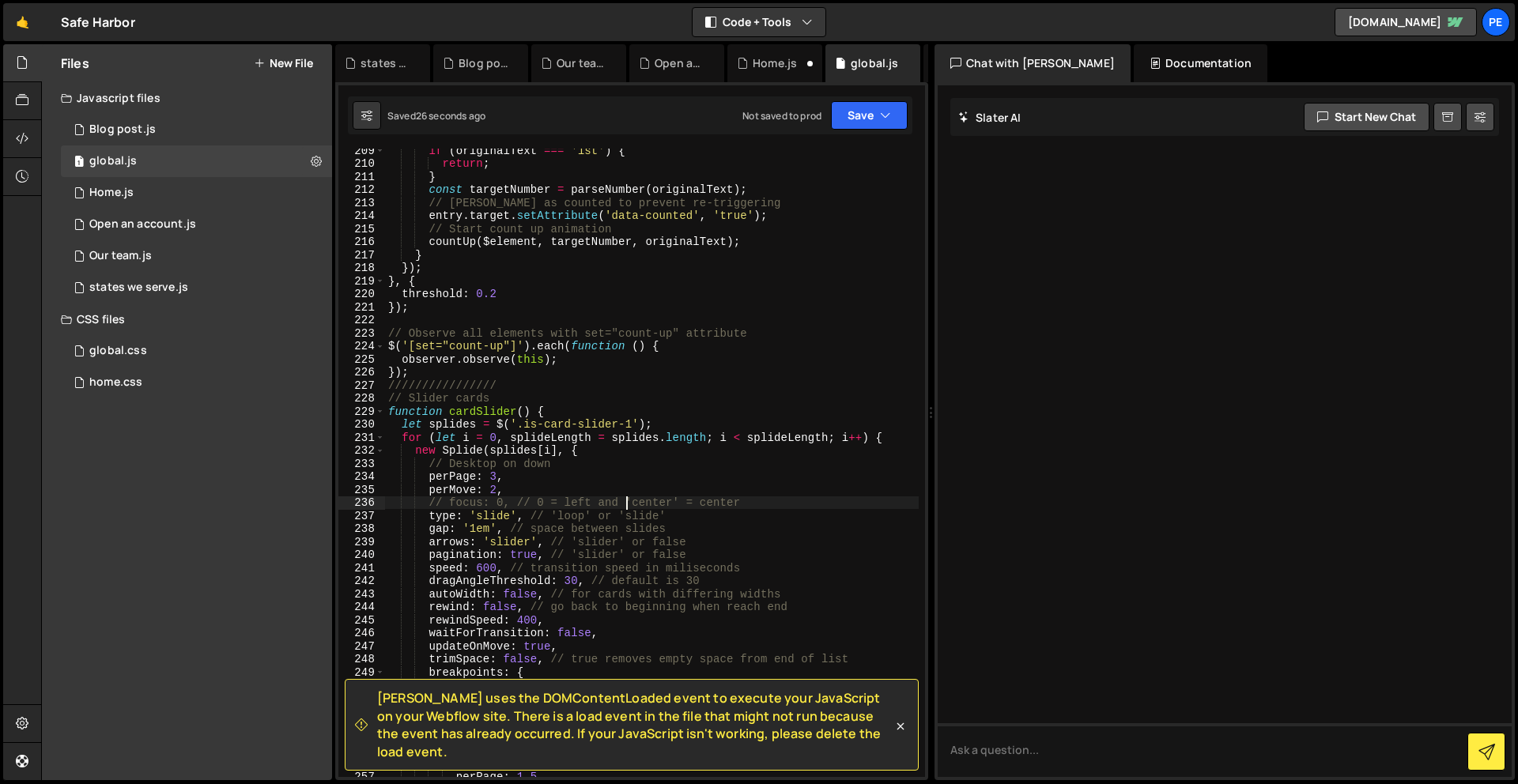
click at [624, 503] on div "if ( originalText === '1st' ) { return ; } const targetNumber = parseNumber ( o…" at bounding box center [652, 471] width 534 height 654
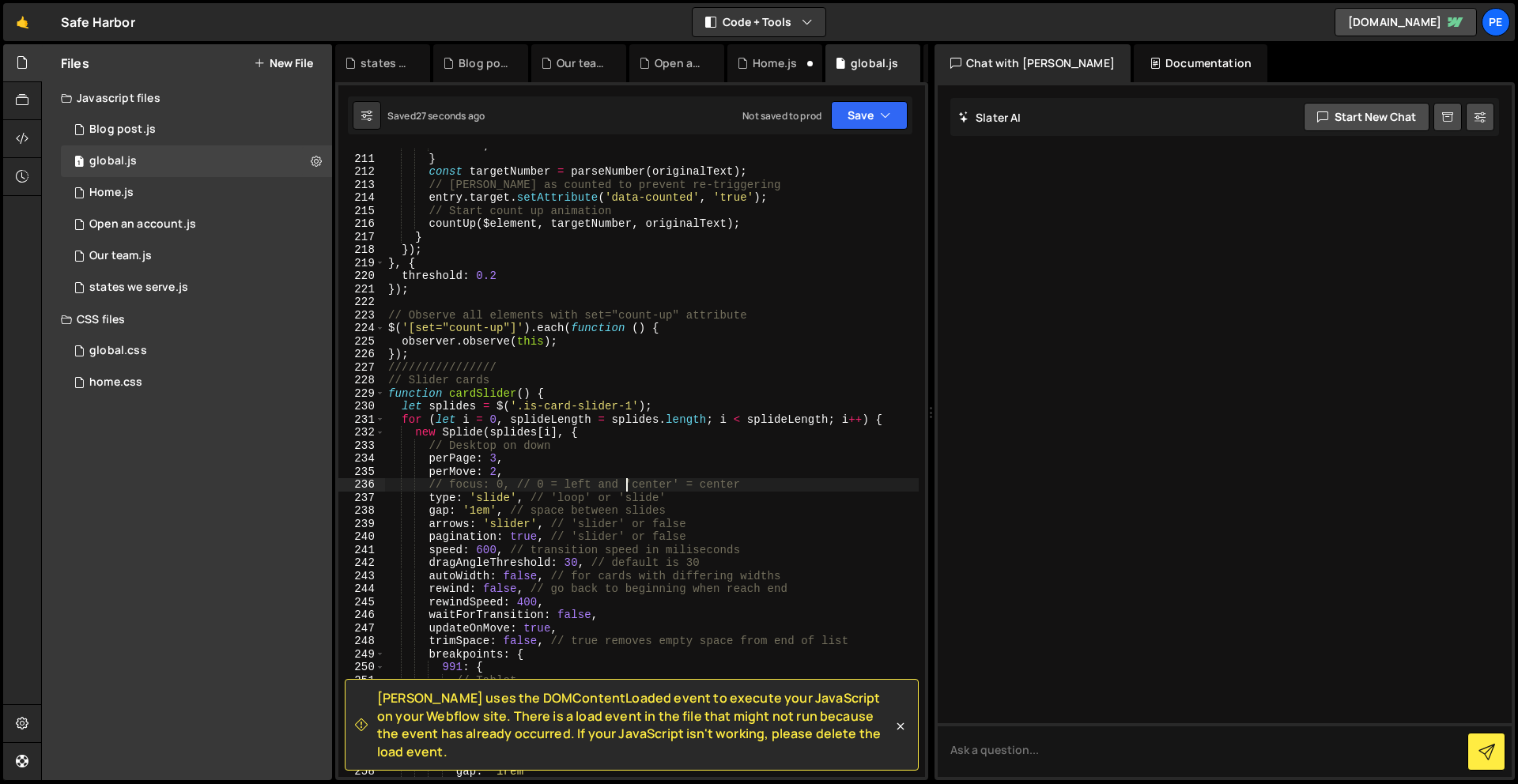
type textarea "cardSlider();"
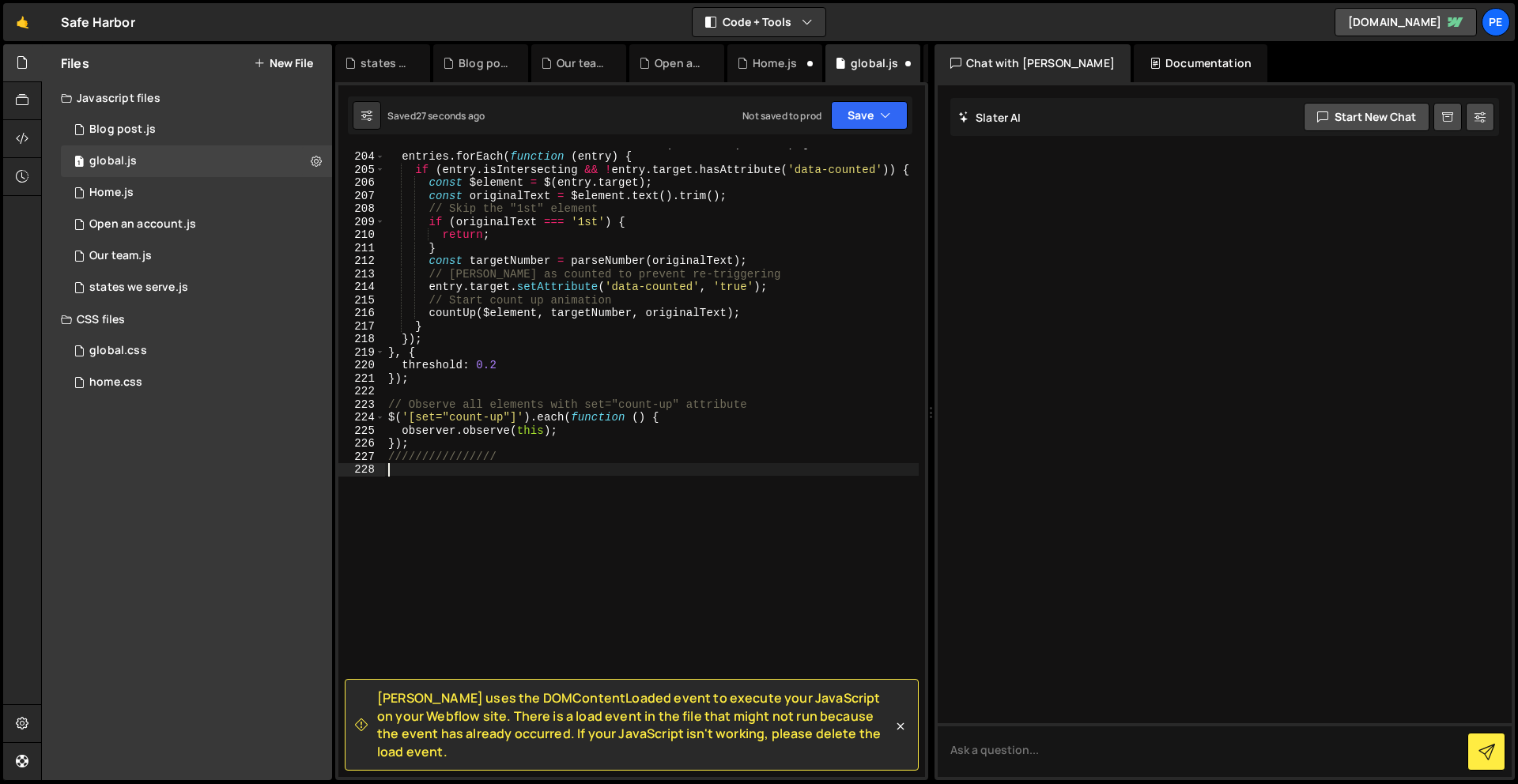
scroll to position [2685, 0]
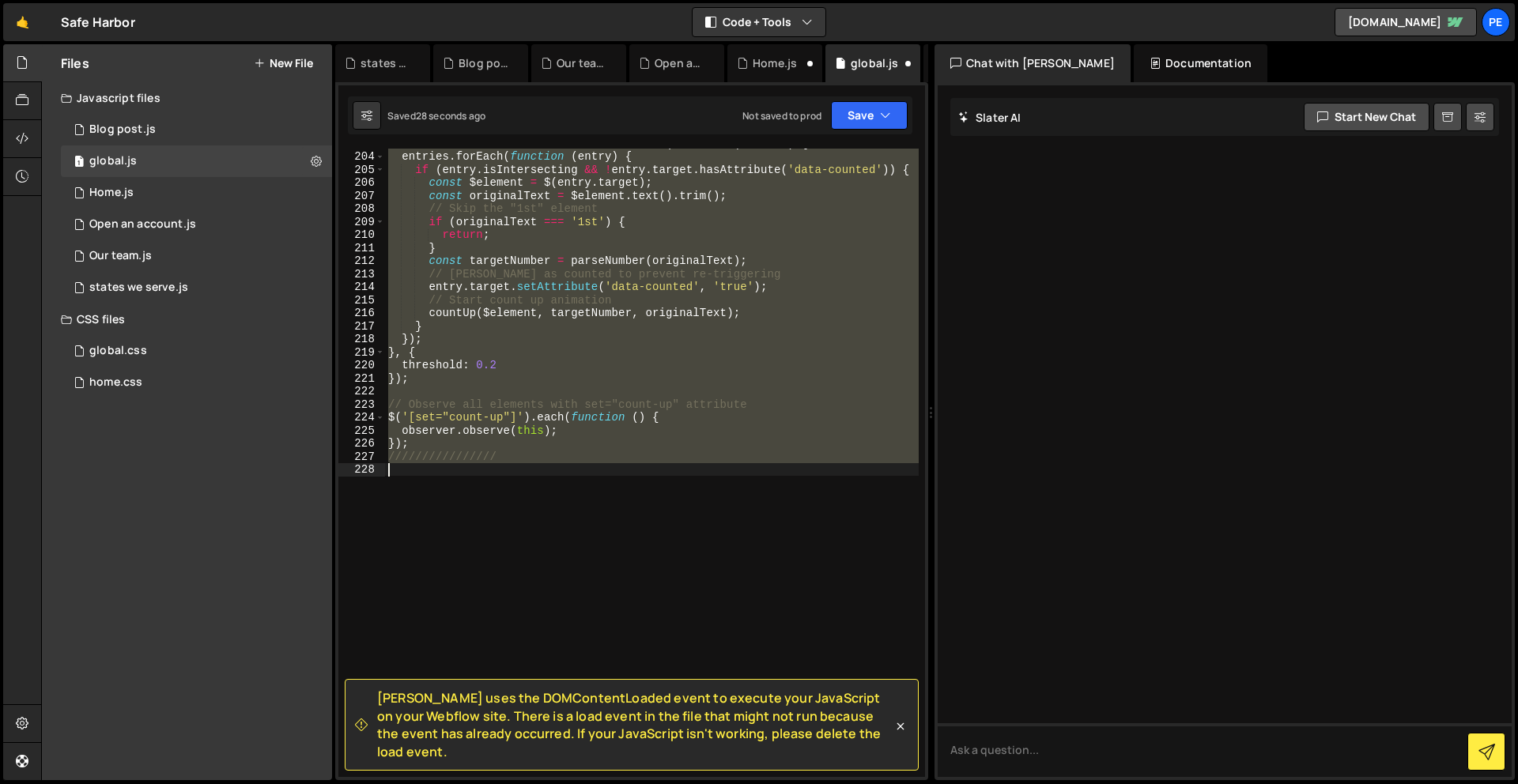
type textarea "cardSlider();"
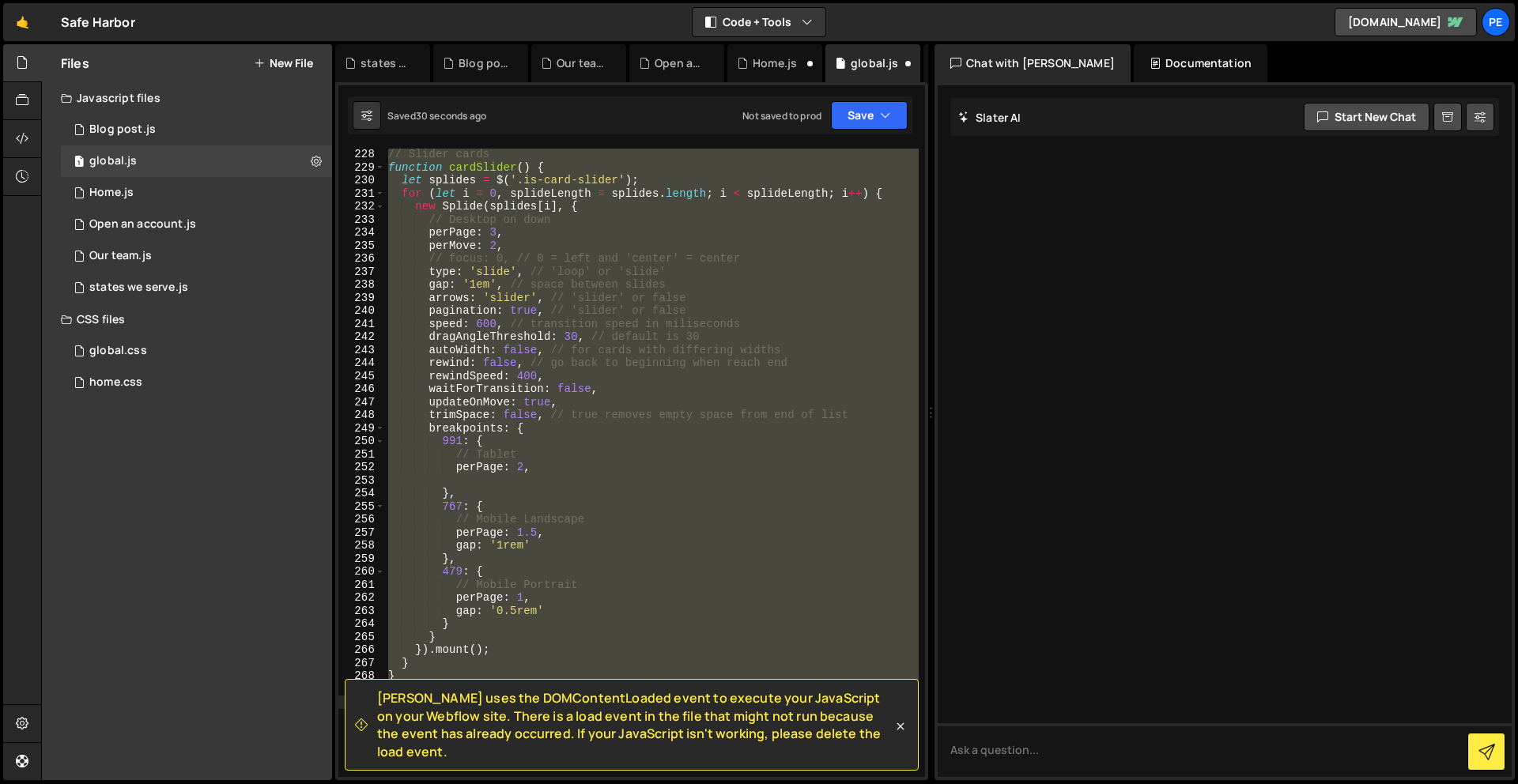
scroll to position [3001, 0]
click at [855, 114] on button "Save" at bounding box center [869, 114] width 76 height 28
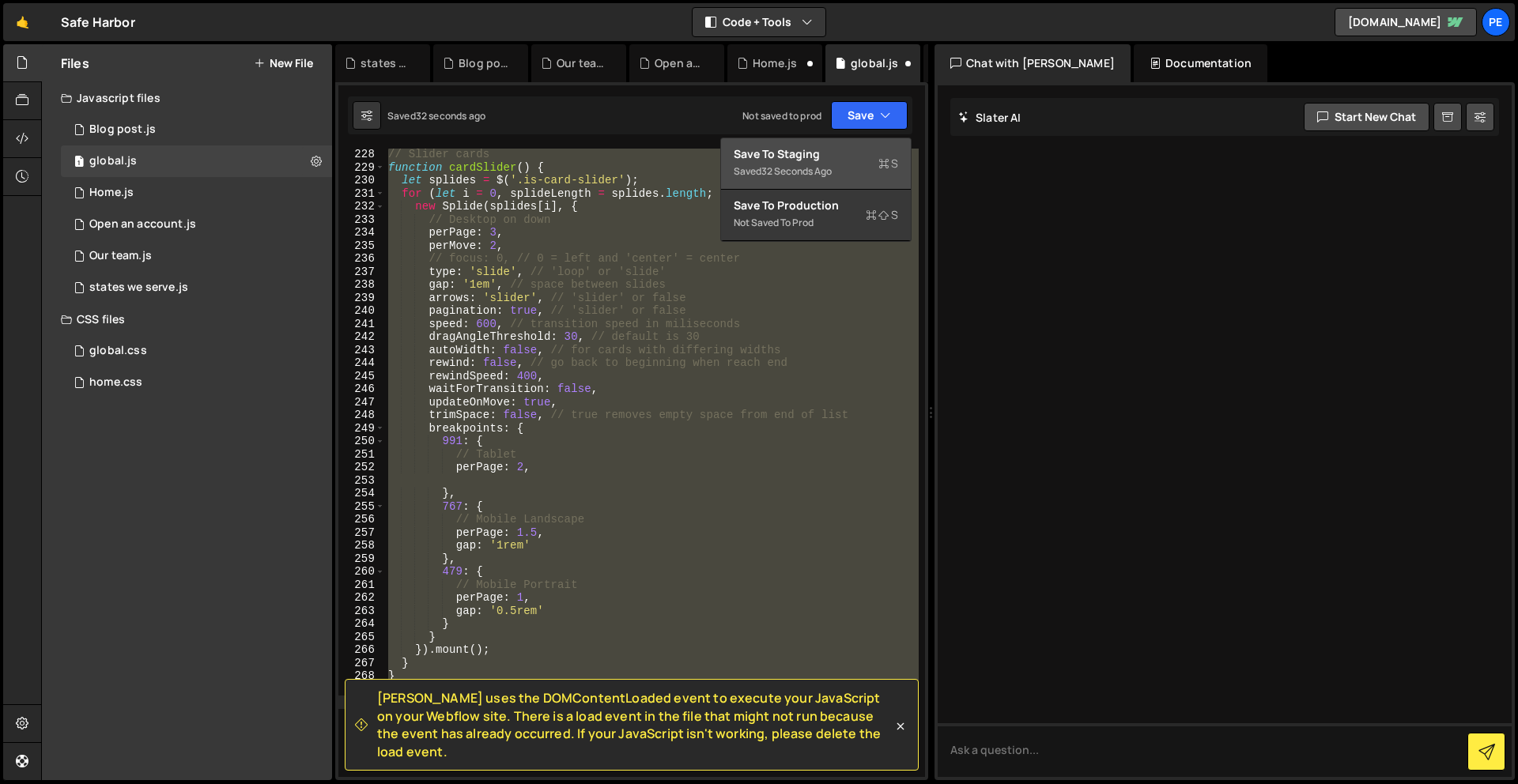
click at [864, 147] on div "Save to Staging S" at bounding box center [815, 154] width 165 height 15
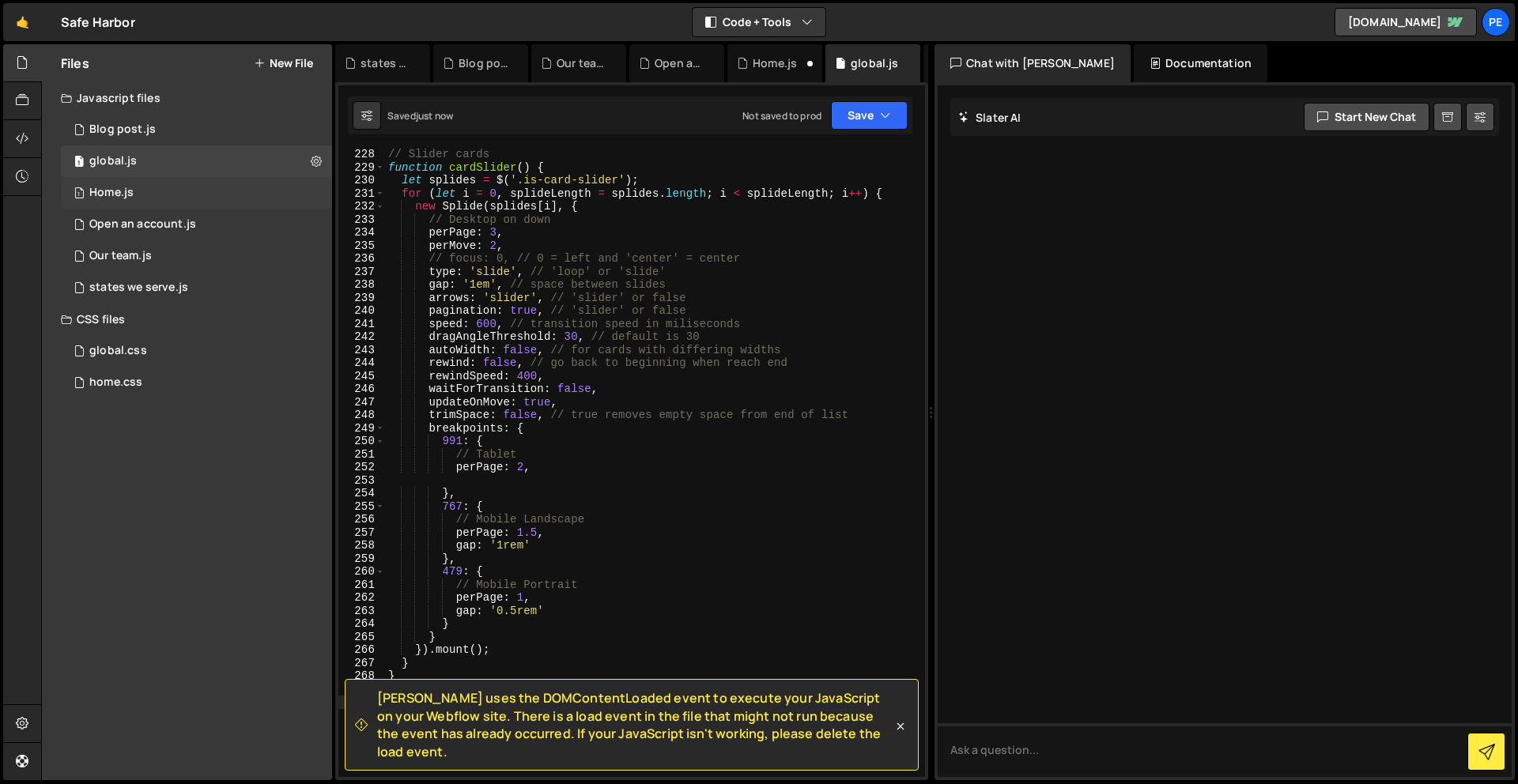
click at [232, 178] on div "1 Home.js 0" at bounding box center [196, 193] width 271 height 32
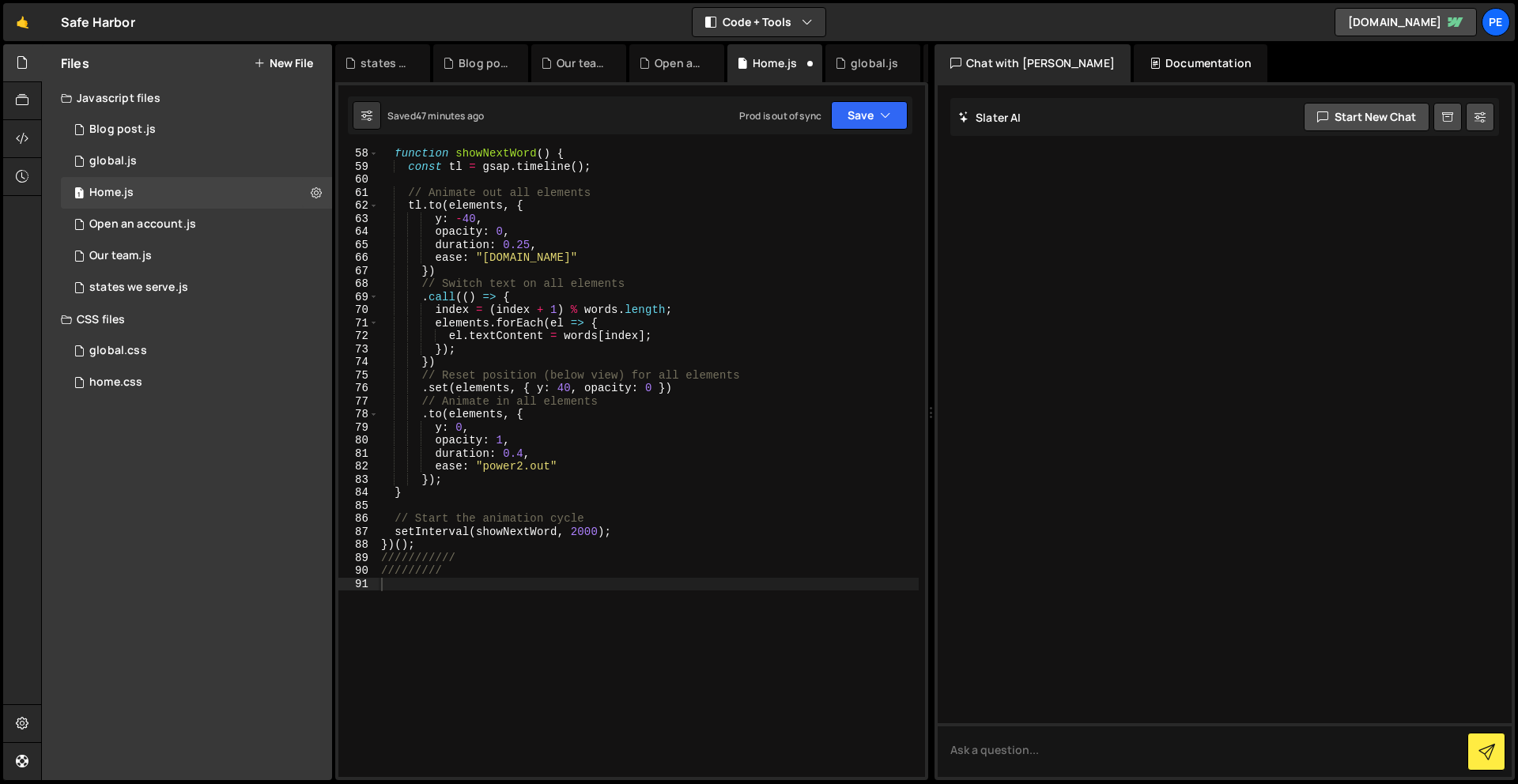
scroll to position [709, 0]
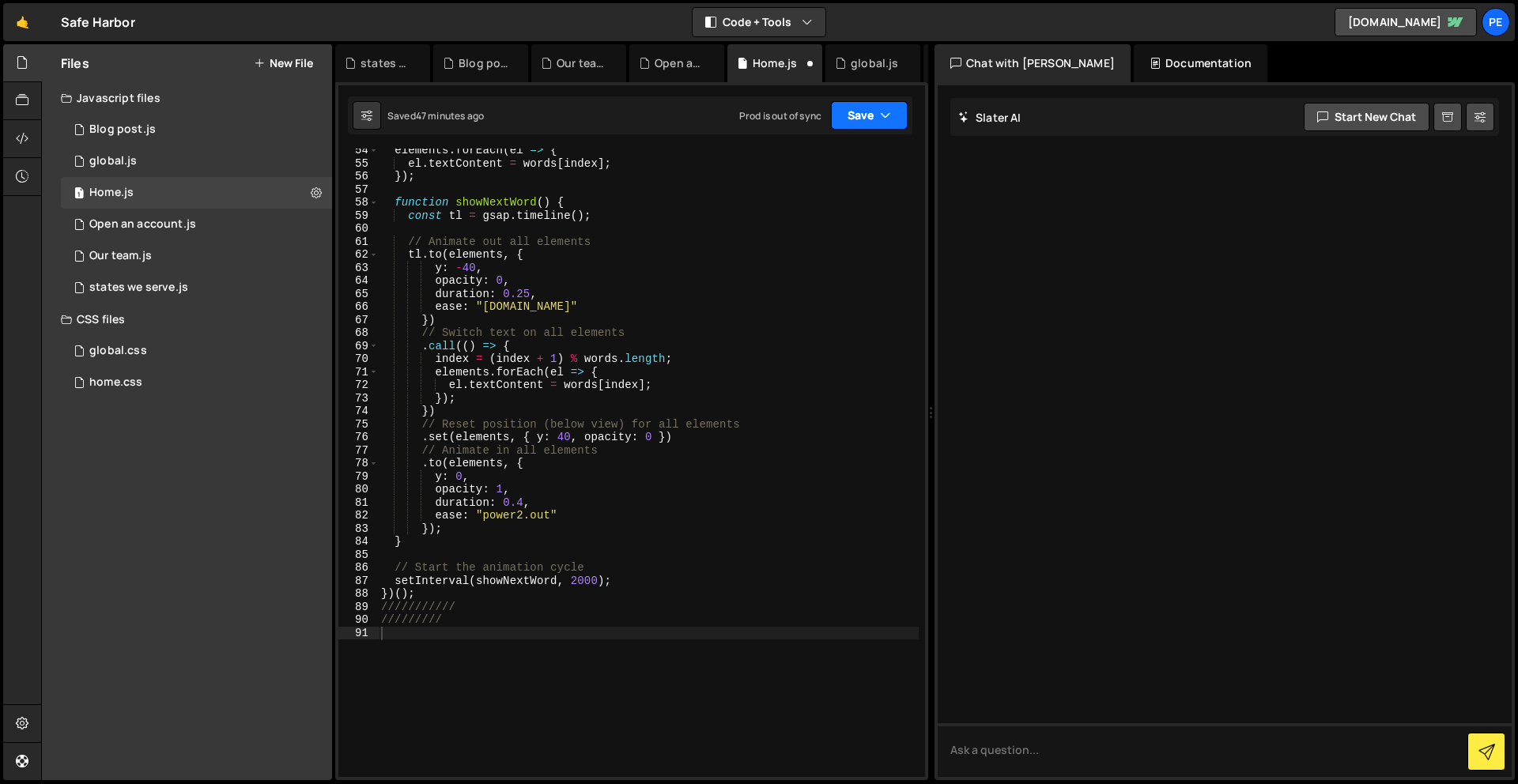
click at [889, 104] on button "Save" at bounding box center [869, 114] width 76 height 28
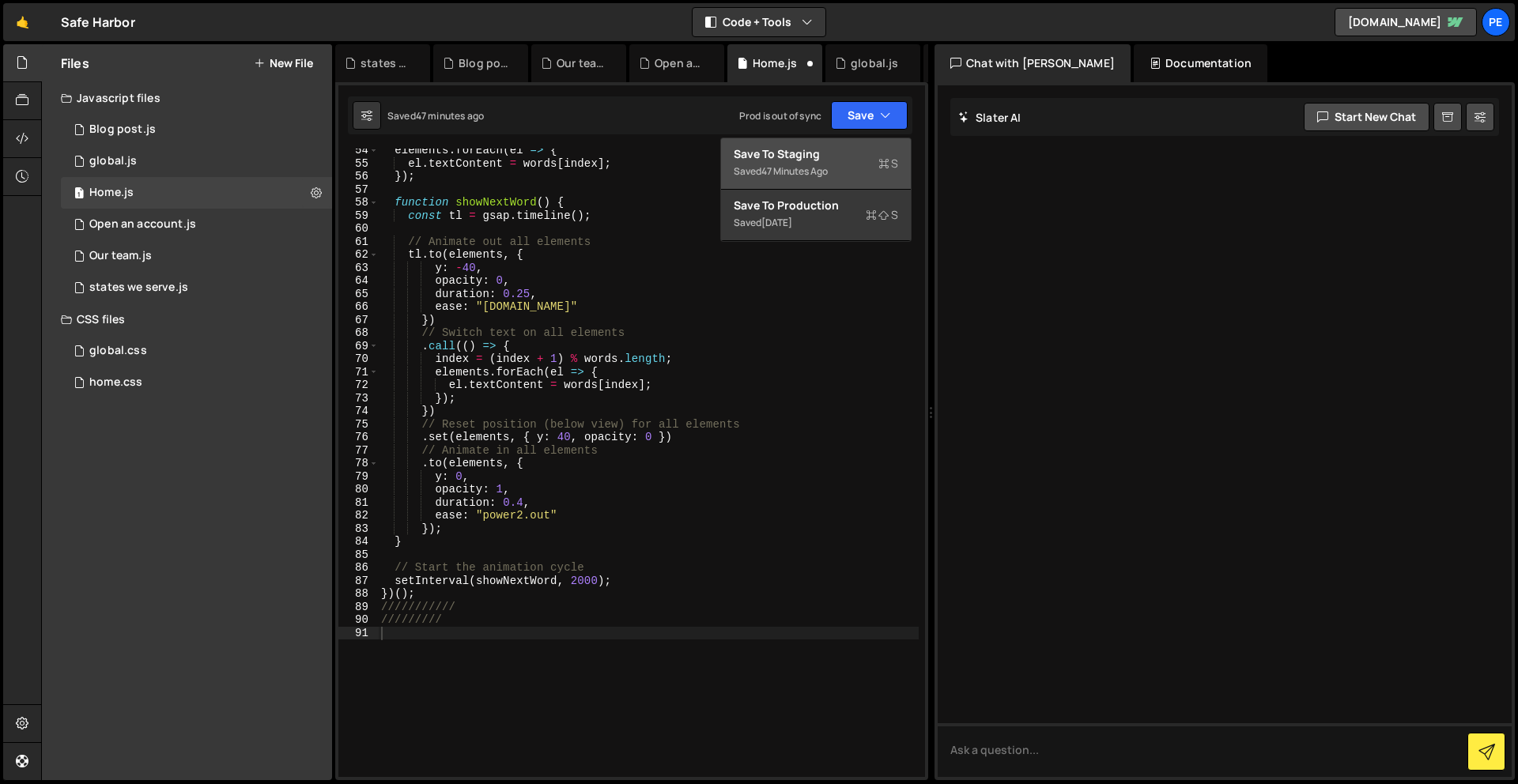
click at [836, 143] on button "Save to Staging S Saved 47 minutes ago" at bounding box center [815, 164] width 190 height 52
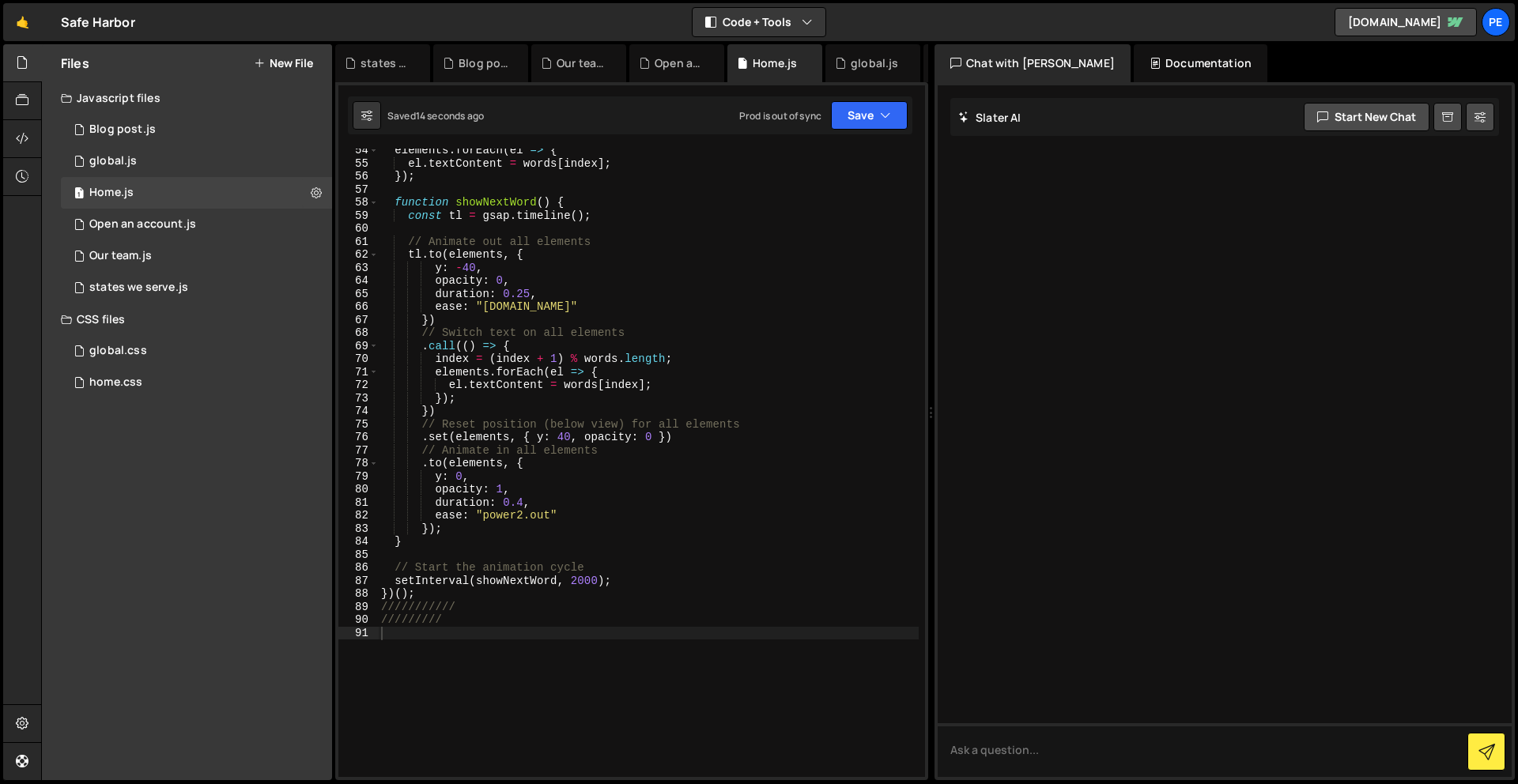
click at [654, 672] on div "elements . forEach ( el => { el . textContent = words [ index ] ; }) ; function…" at bounding box center [648, 471] width 541 height 654
click at [136, 163] on div "1 global.js 0" at bounding box center [196, 161] width 271 height 32
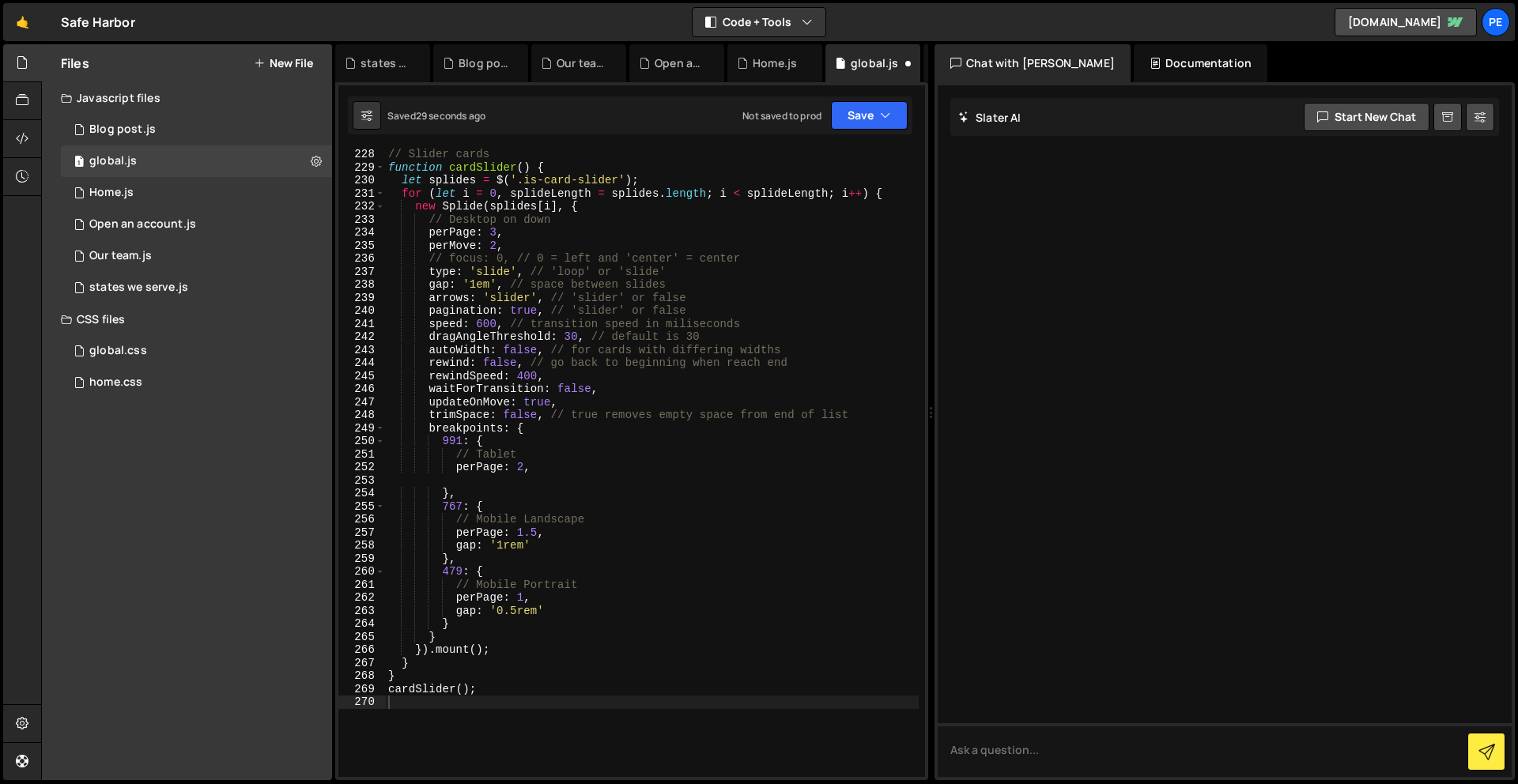
click at [614, 699] on div "// Slider cards function cardSlider ( ) { let splides = $ ( '.is-card-slider' )…" at bounding box center [652, 475] width 534 height 654
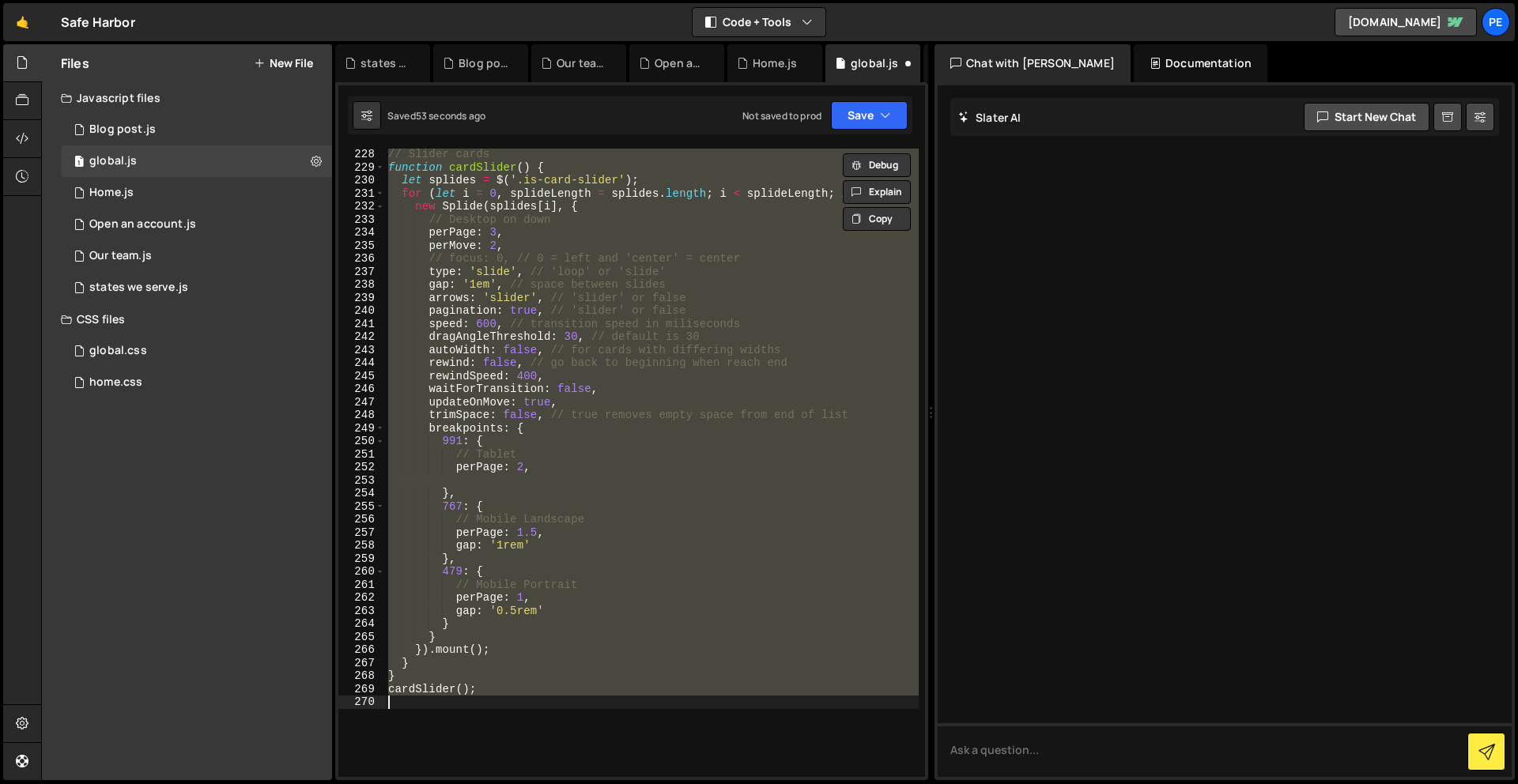
click at [701, 400] on div "// Slider cards function cardSlider ( ) { let splides = $ ( '.is-card-slider' )…" at bounding box center [652, 463] width 534 height 629
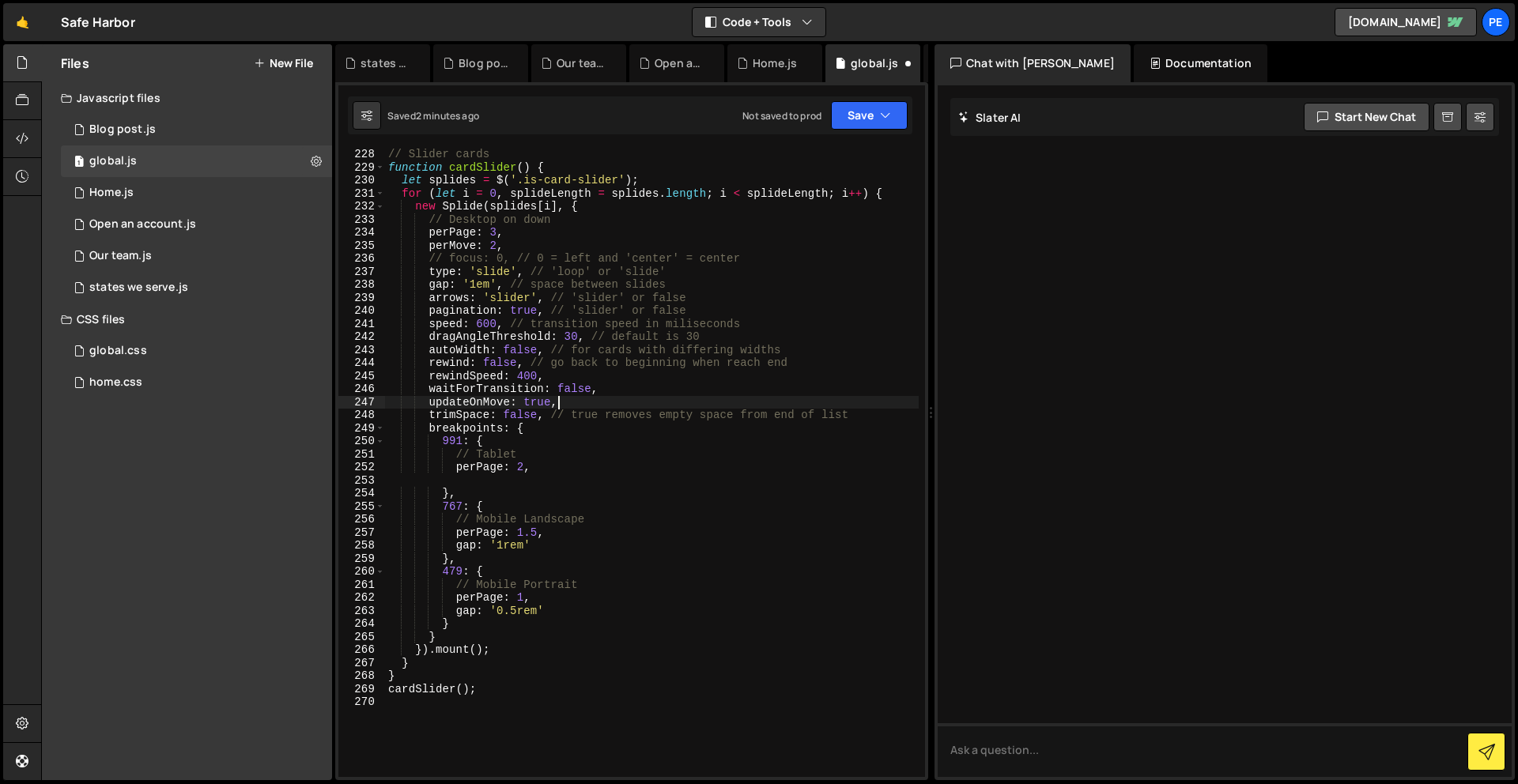
click at [614, 176] on div "// Slider cards function cardSlider ( ) { let splides = $ ( '.is-card-slider' )…" at bounding box center [652, 475] width 534 height 654
type textarea "let splides = $('.is-card-slider-1');"
click at [864, 118] on button "Save" at bounding box center [869, 114] width 76 height 28
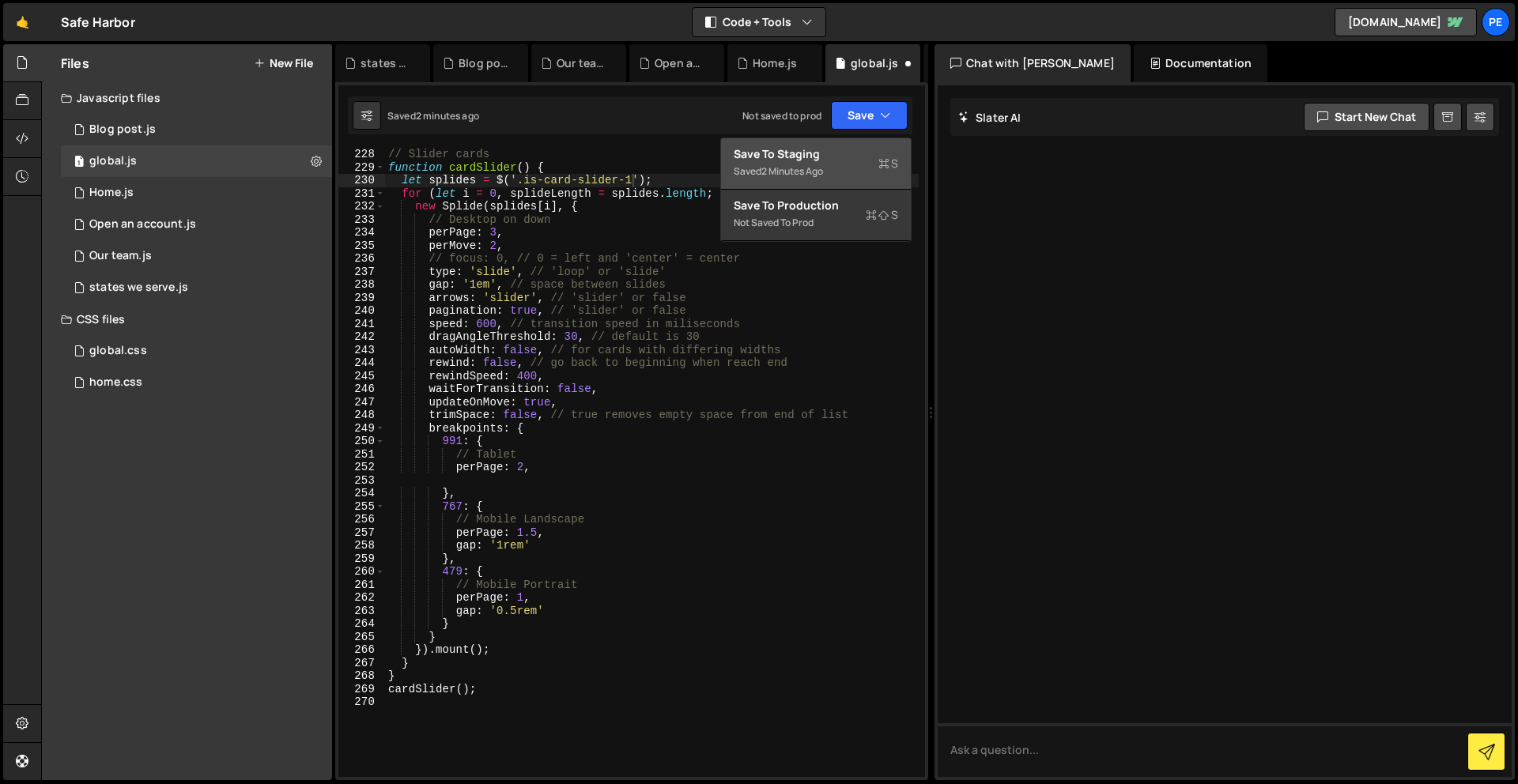
click at [857, 160] on div "Save to Staging S" at bounding box center [815, 154] width 165 height 15
